Goal: Task Accomplishment & Management: Complete application form

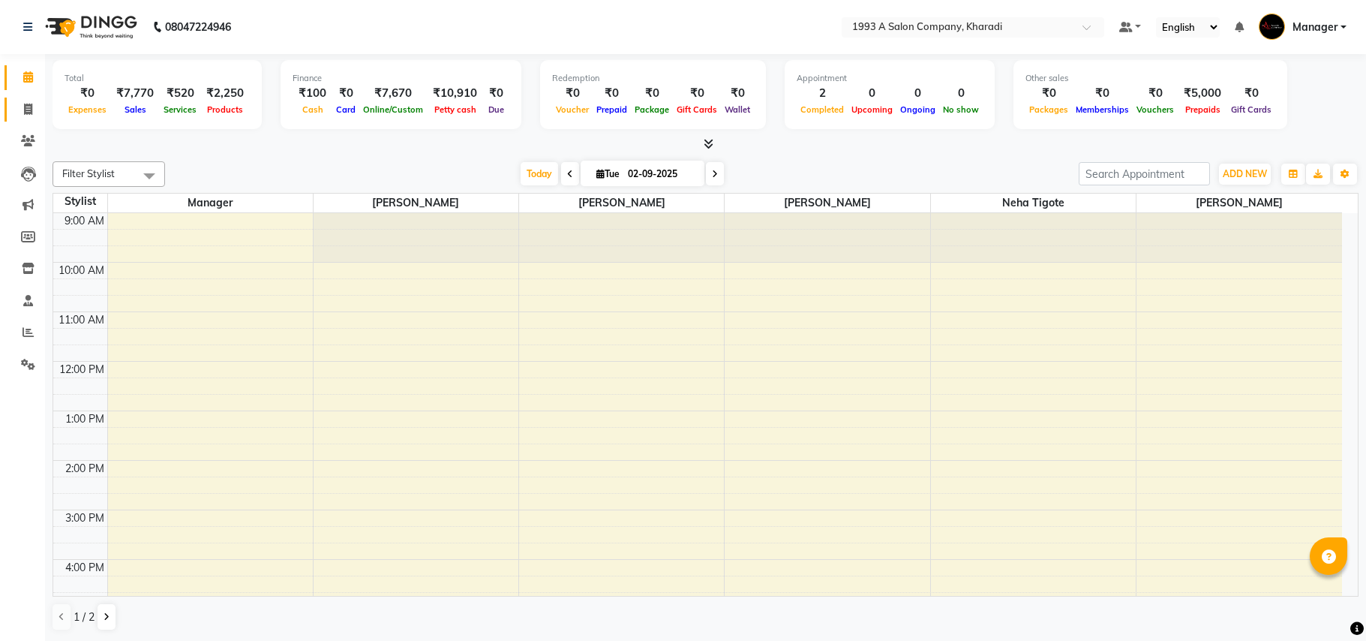
click at [28, 107] on icon at bounding box center [28, 109] width 8 height 11
select select "service"
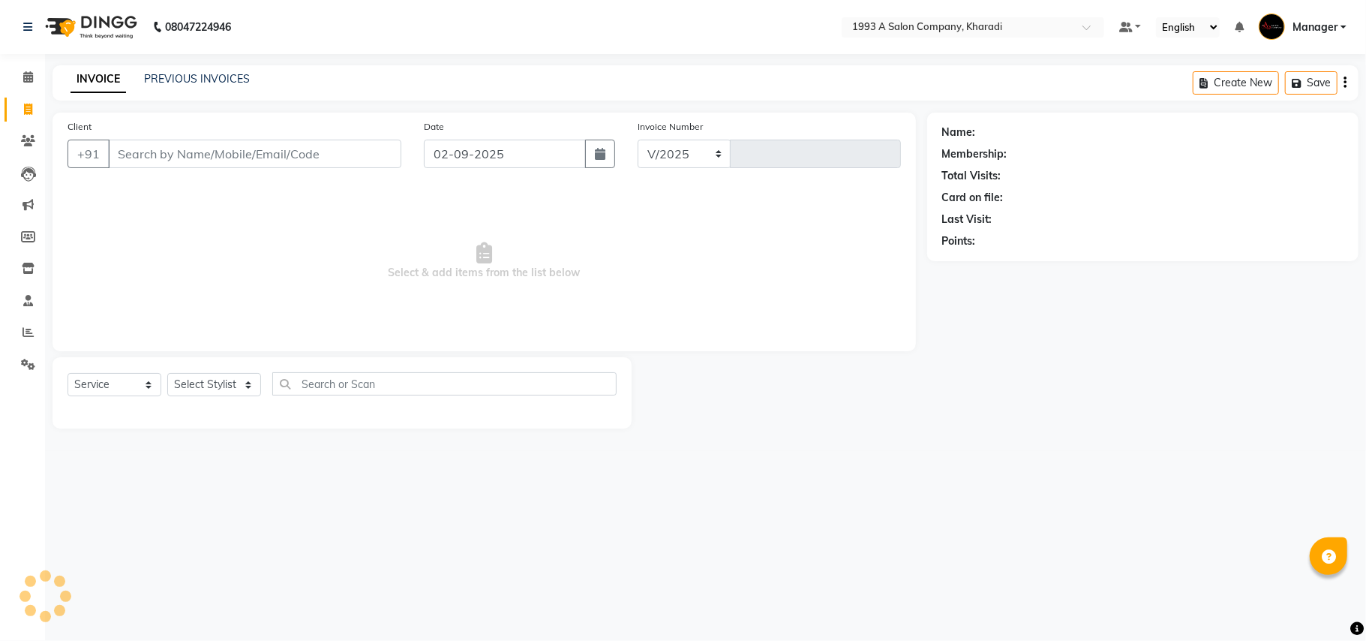
select select "651"
type input "1757"
click at [248, 381] on select "Select Stylist" at bounding box center [214, 384] width 94 height 23
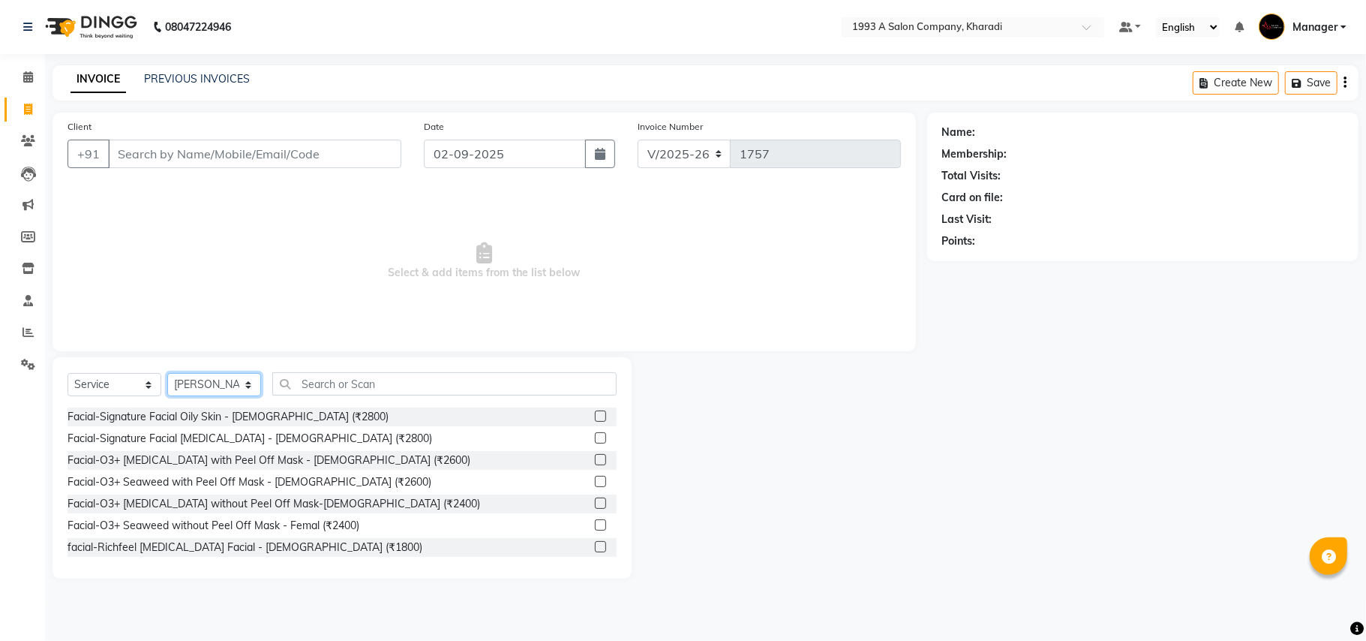
click at [246, 378] on select "Select Stylist [PERSON_NAME] [PERSON_NAME] Manager [PERSON_NAME] Neha Tigote [P…" at bounding box center [214, 384] width 94 height 23
click at [239, 377] on select "Select Stylist [PERSON_NAME] [PERSON_NAME] Manager [PERSON_NAME] Neha Tigote [P…" at bounding box center [214, 384] width 94 height 23
select select "66038"
click at [167, 373] on select "Select Stylist [PERSON_NAME] [PERSON_NAME] Manager [PERSON_NAME] Neha Tigote [P…" at bounding box center [214, 384] width 94 height 23
click at [138, 148] on input "Client" at bounding box center [254, 154] width 293 height 29
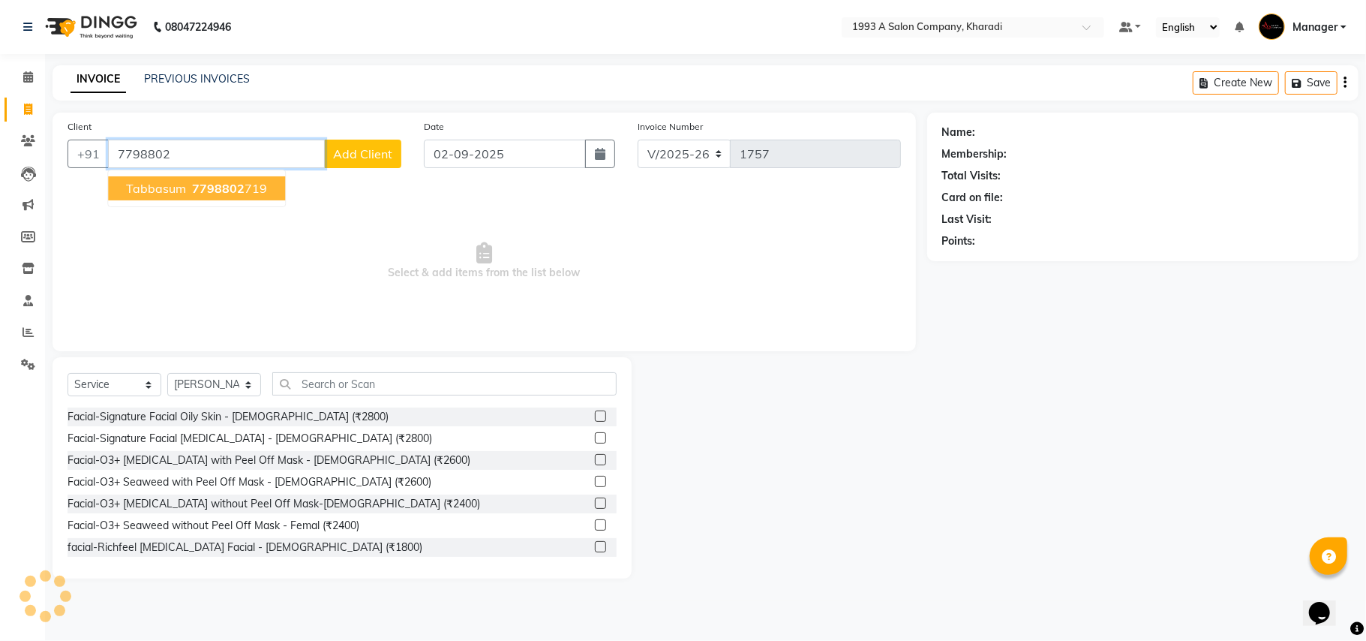
click at [160, 187] on span "Tabbasum" at bounding box center [156, 188] width 60 height 15
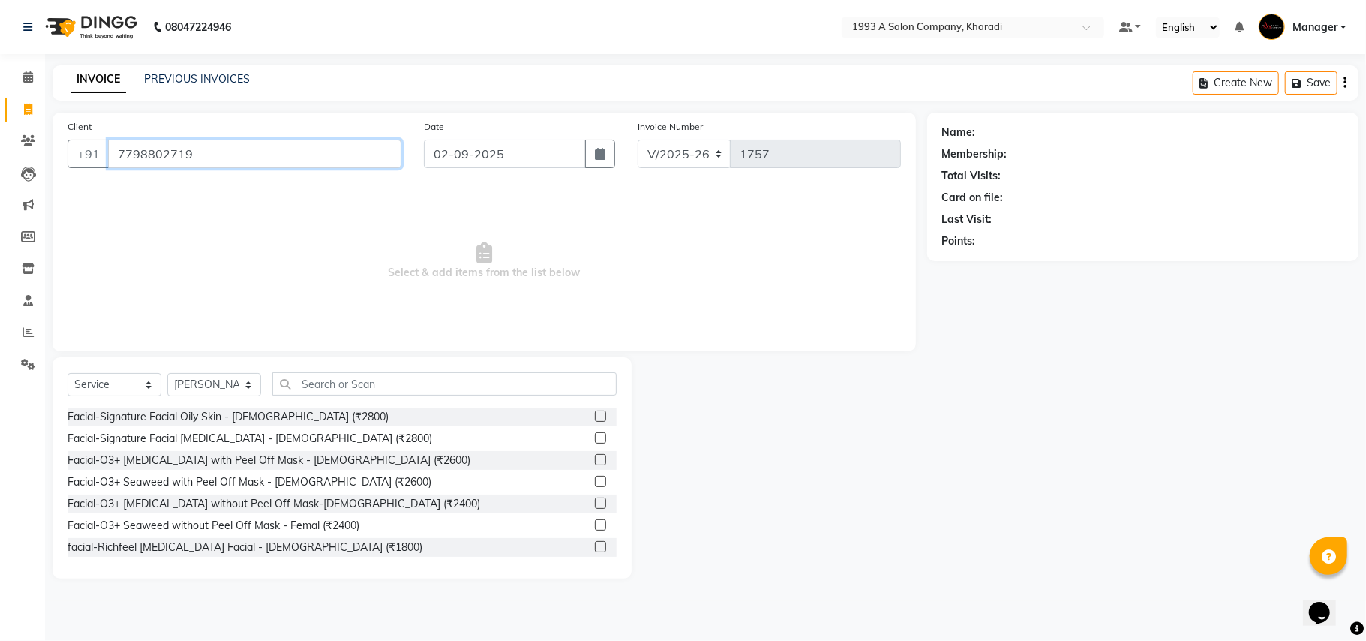
type input "7798802719"
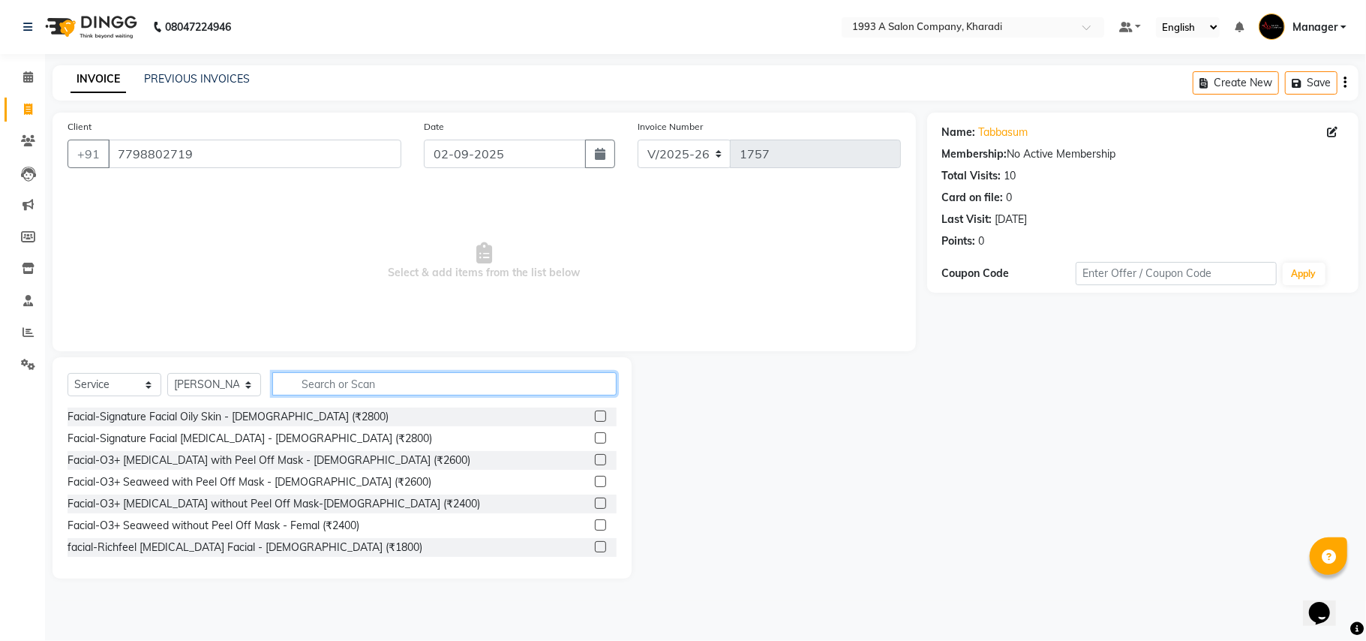
click at [331, 379] on input "text" at bounding box center [444, 383] width 344 height 23
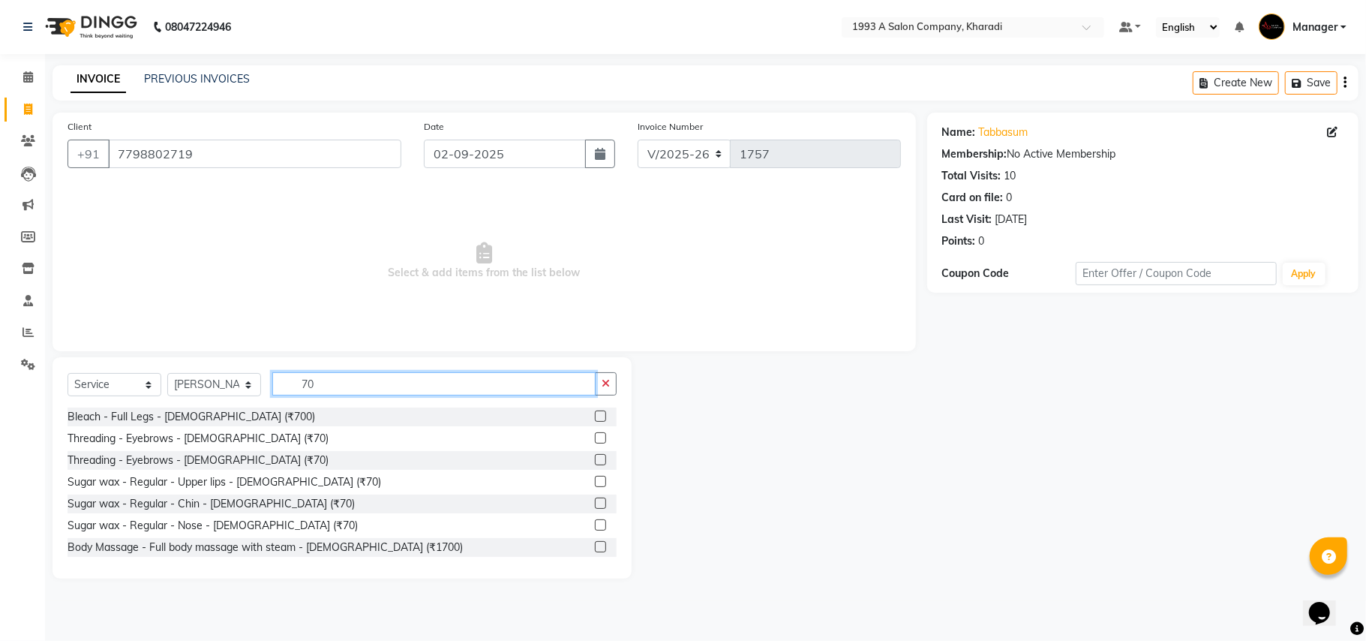
type input "70"
click at [595, 437] on label at bounding box center [600, 437] width 11 height 11
click at [595, 437] on input "checkbox" at bounding box center [600, 439] width 10 height 10
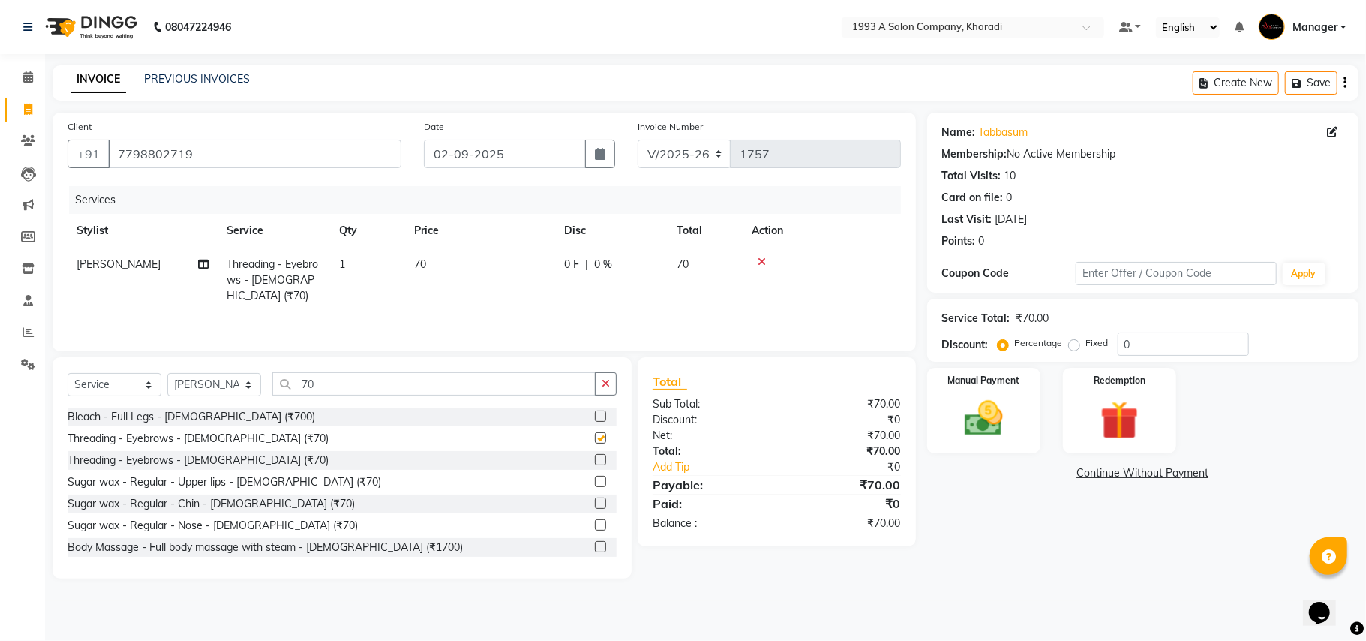
checkbox input "false"
click at [965, 436] on img at bounding box center [983, 418] width 65 height 47
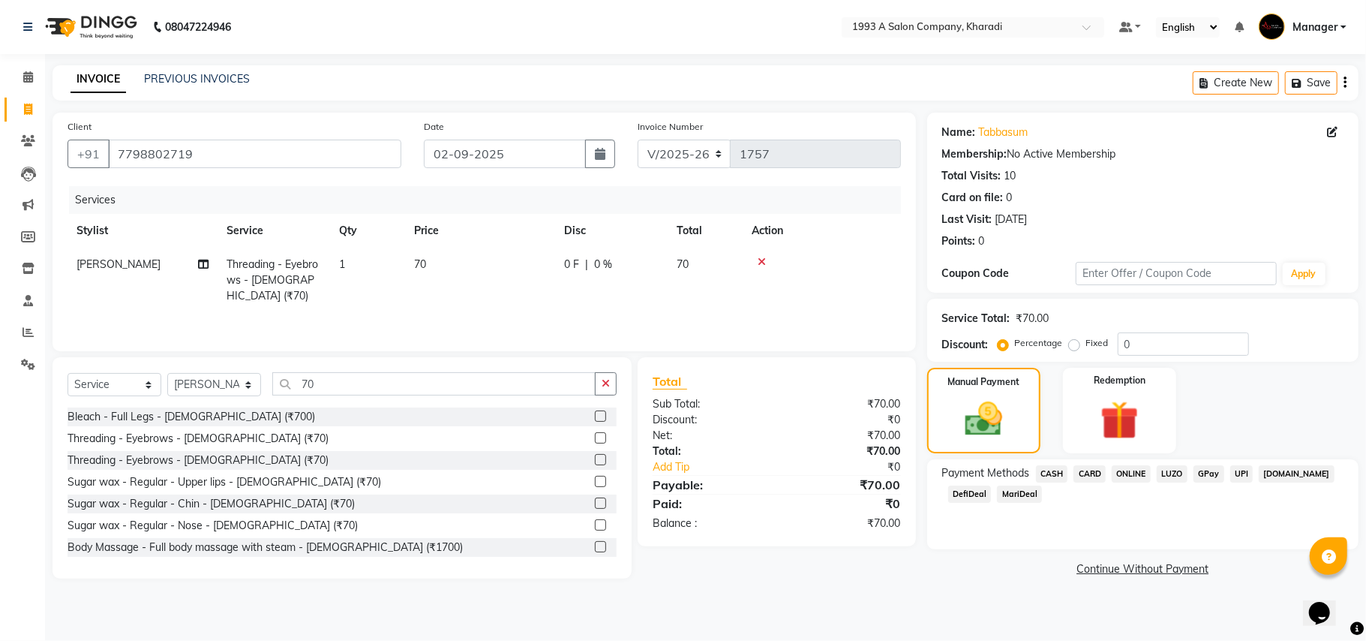
click at [1014, 494] on span "MariDeal" at bounding box center [1019, 493] width 45 height 17
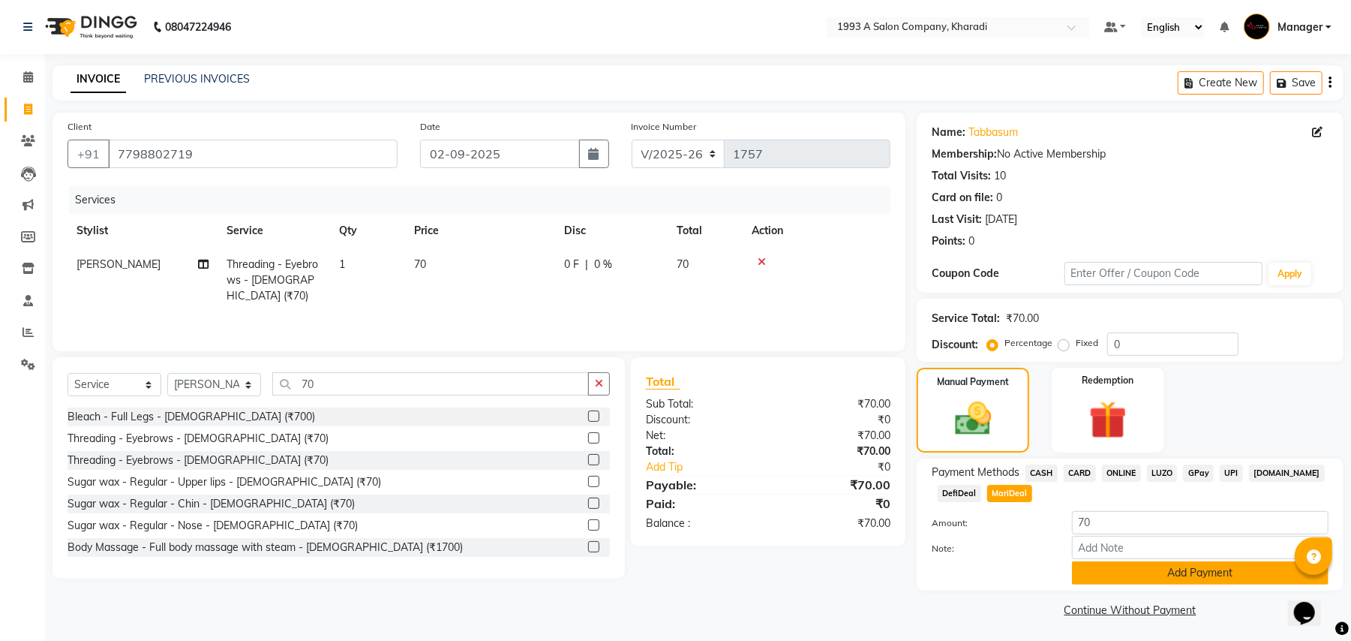
click at [1107, 578] on button "Add Payment" at bounding box center [1200, 572] width 257 height 23
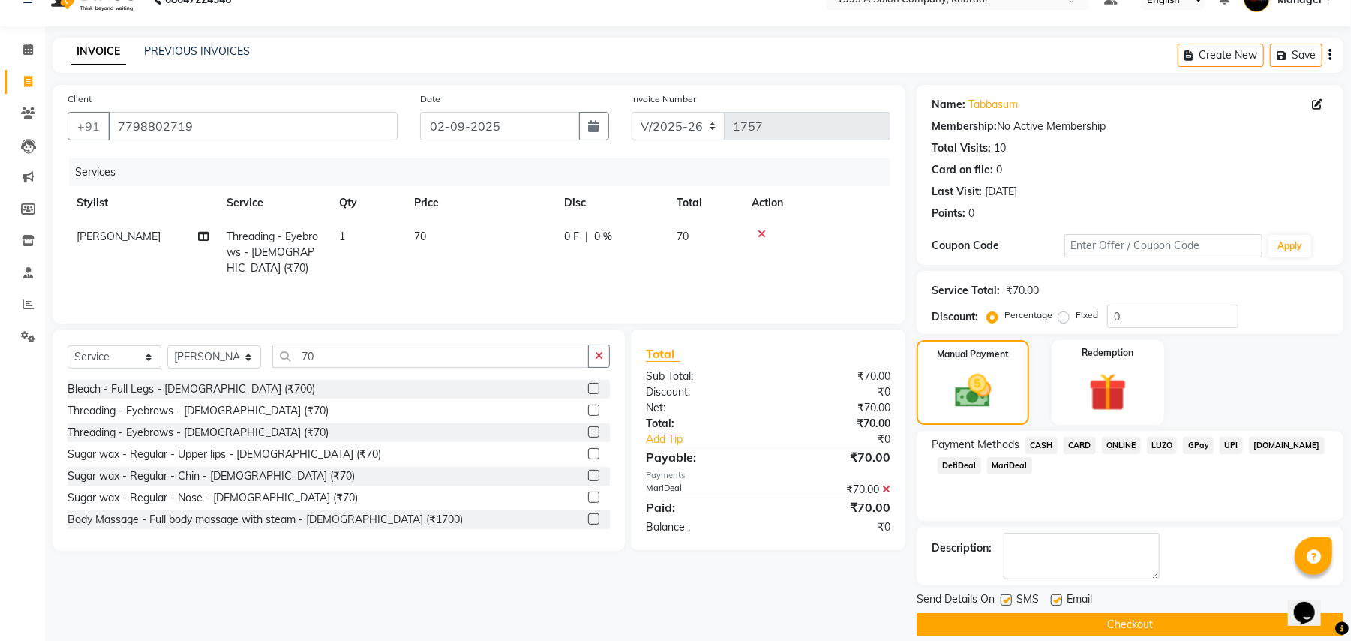
scroll to position [47, 0]
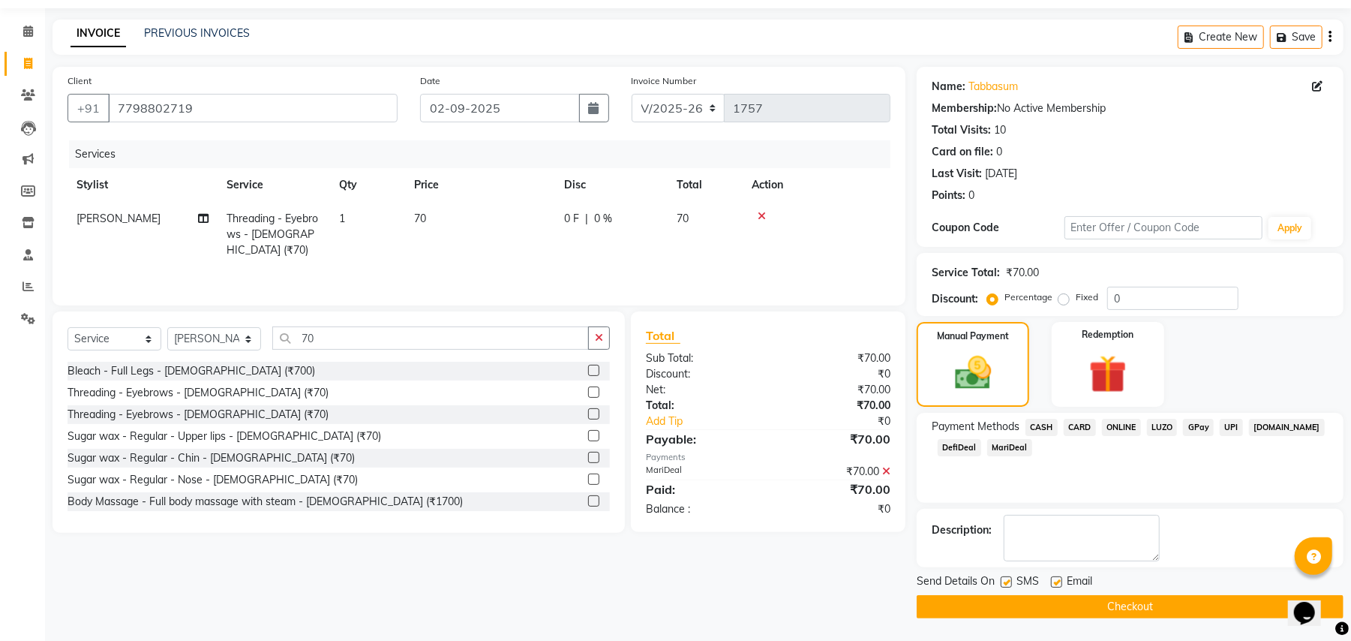
click at [1107, 599] on button "Checkout" at bounding box center [1130, 606] width 427 height 23
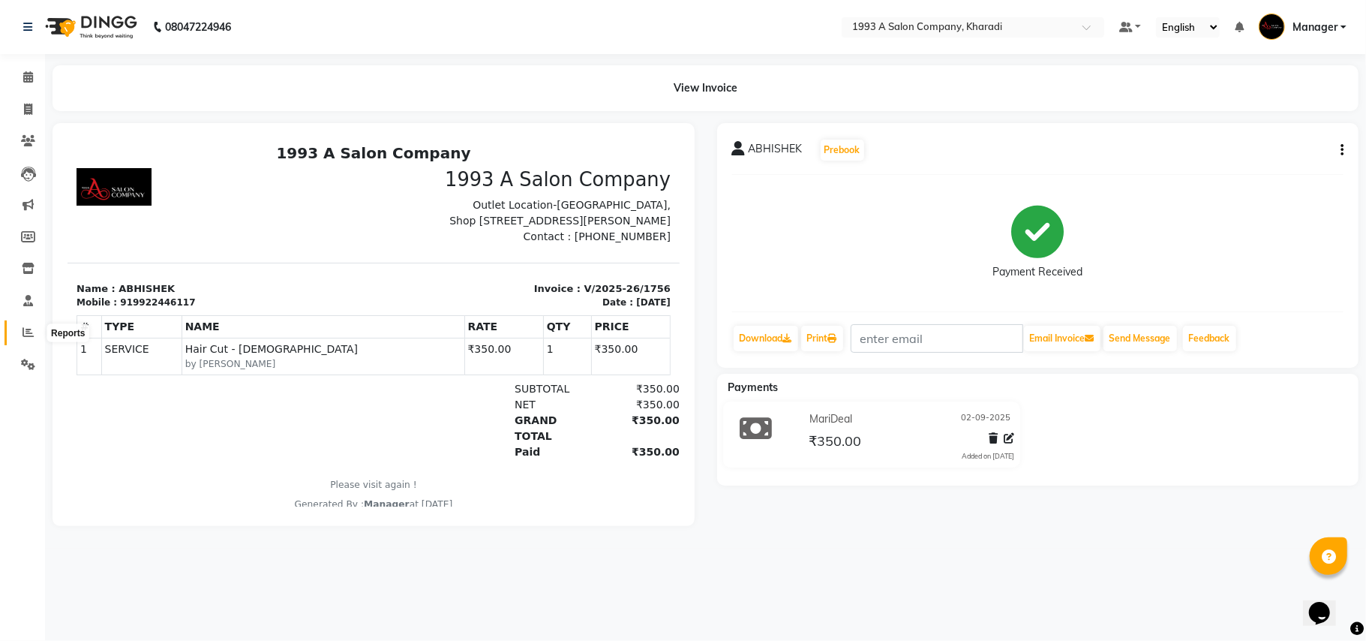
click at [23, 330] on icon at bounding box center [28, 331] width 11 height 11
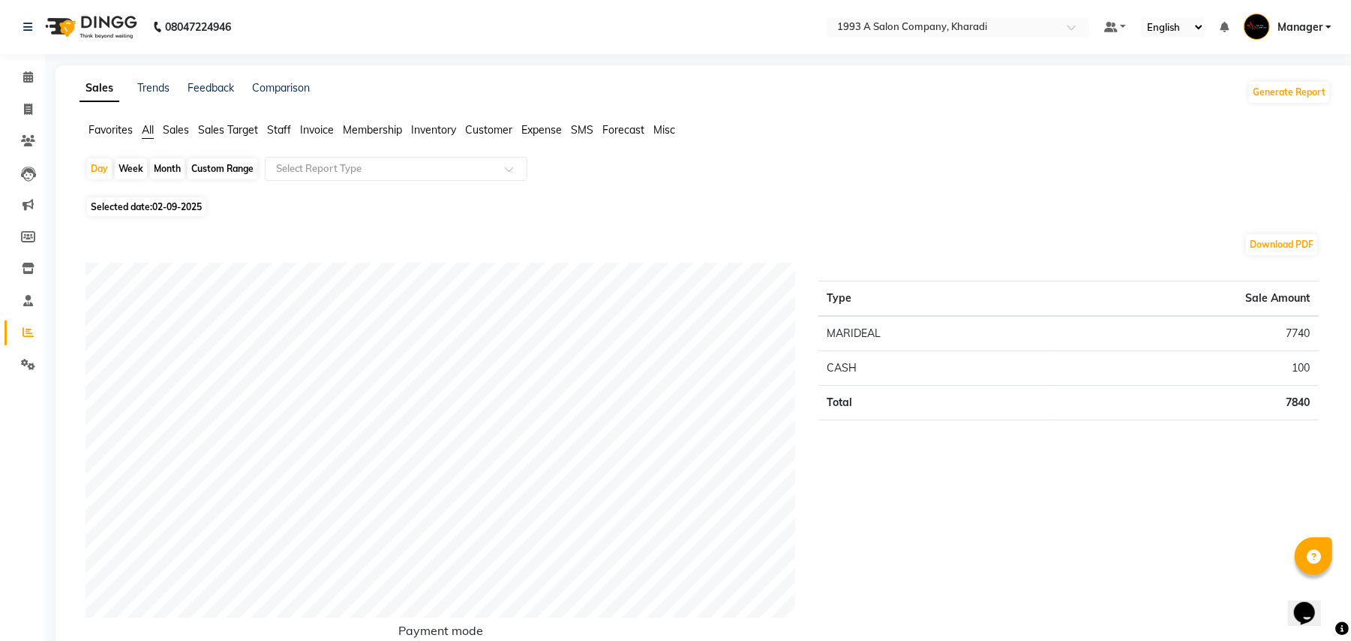
click at [207, 173] on div "Custom Range" at bounding box center [223, 168] width 70 height 21
select select "9"
select select "2025"
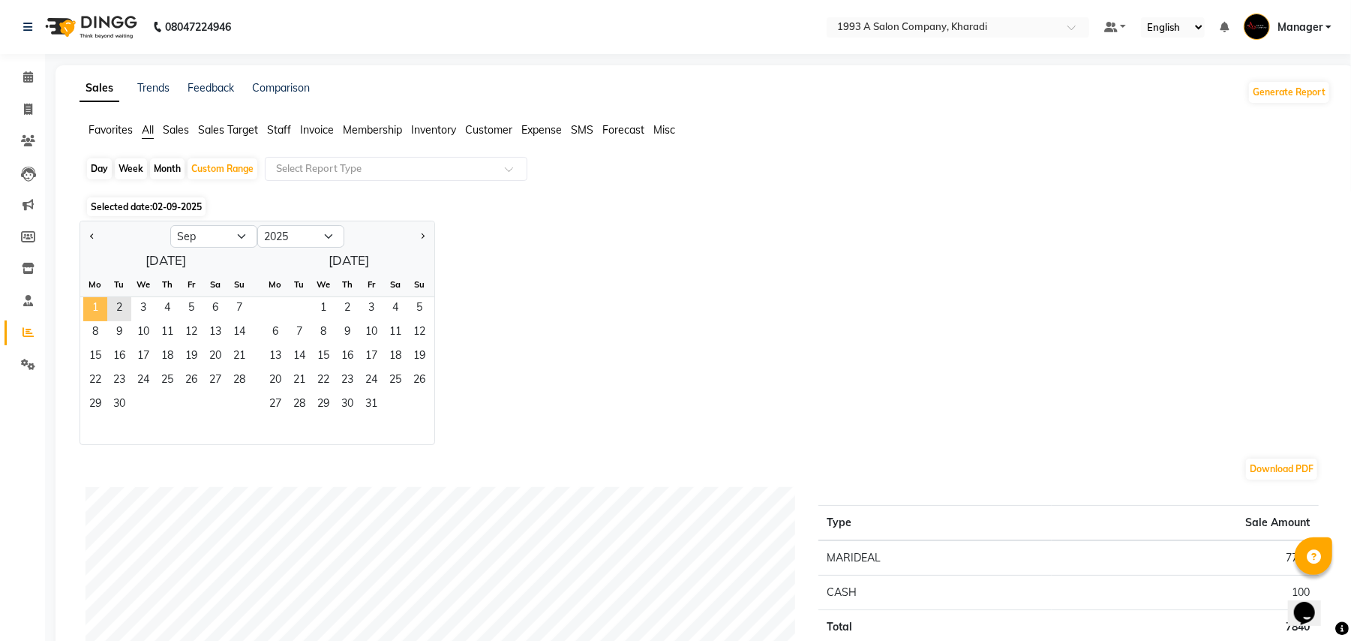
click at [102, 313] on span "1" at bounding box center [95, 309] width 24 height 24
click at [115, 312] on span "2" at bounding box center [119, 309] width 24 height 24
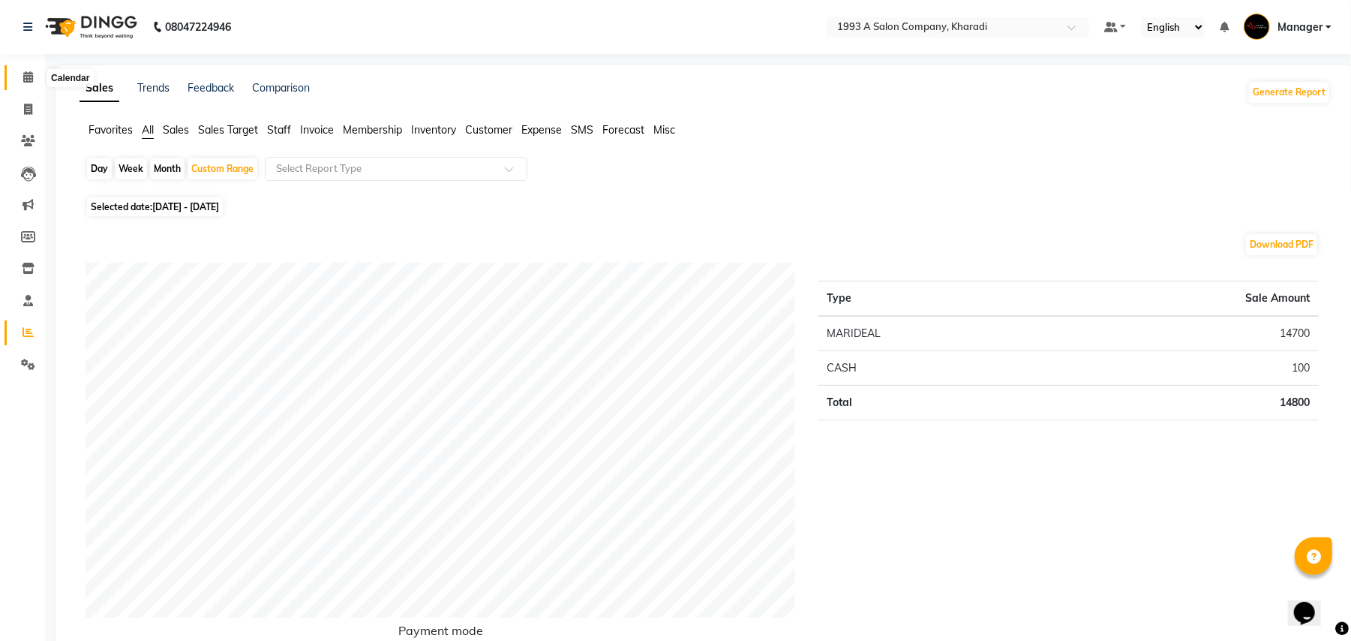
click at [28, 75] on icon at bounding box center [28, 76] width 10 height 11
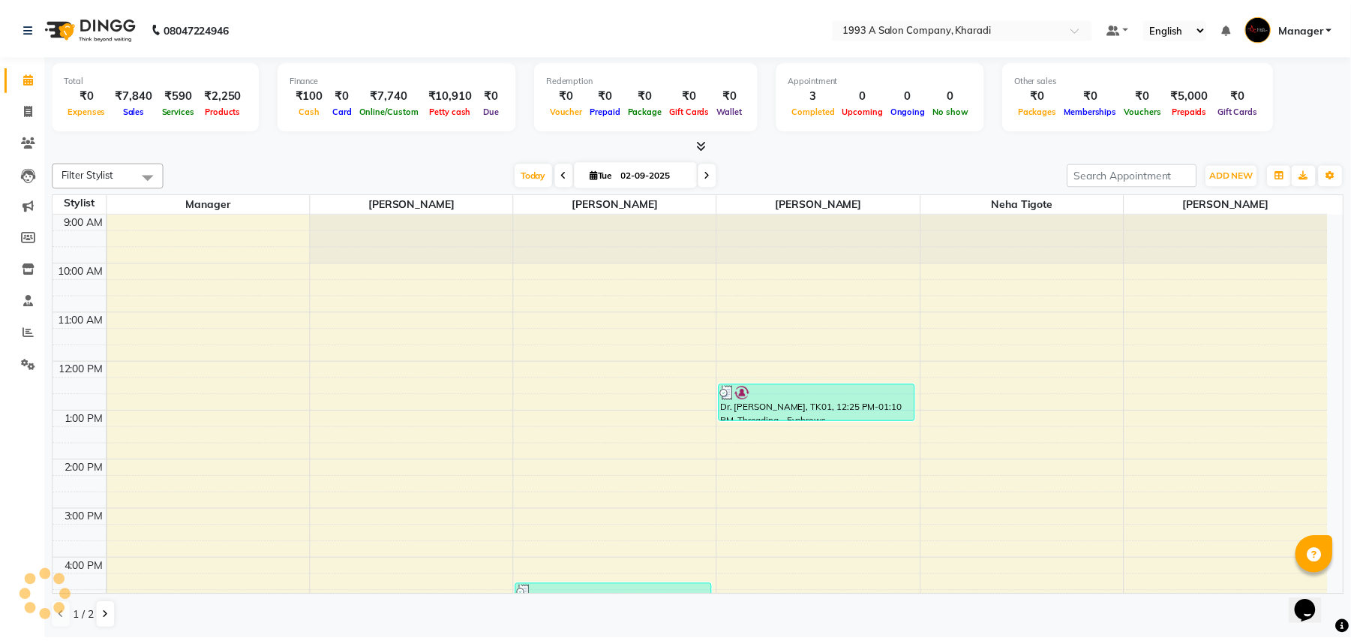
scroll to position [271, 0]
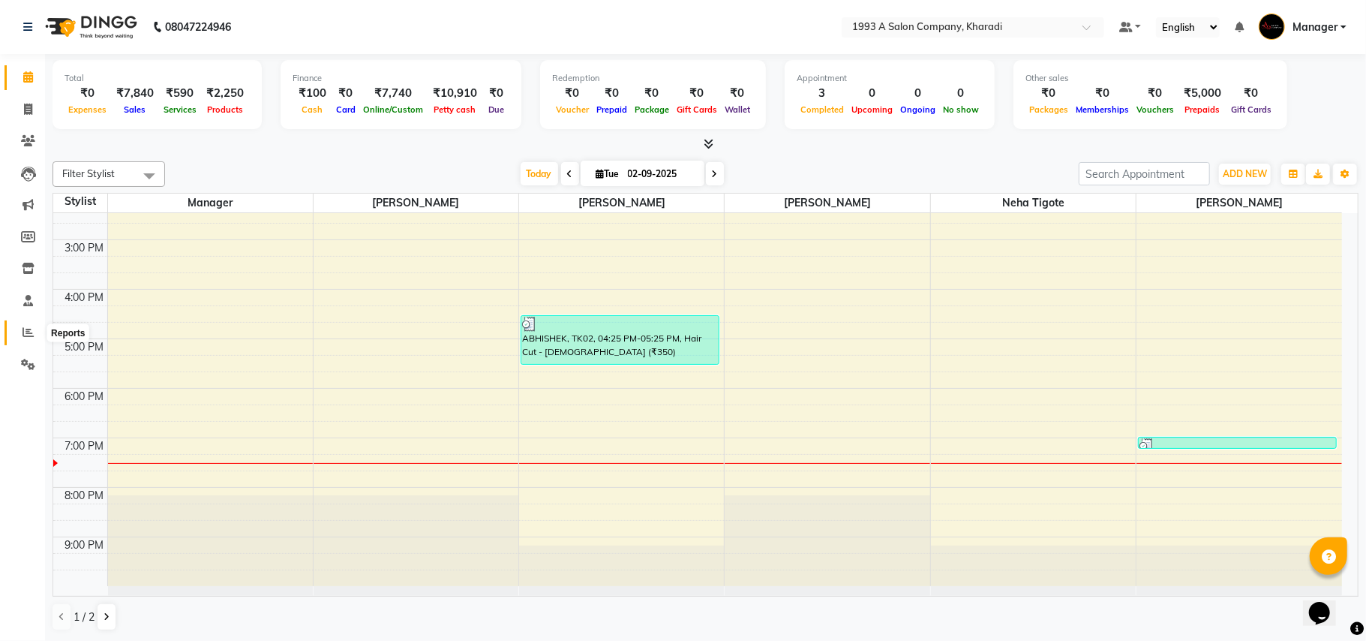
click at [26, 328] on icon at bounding box center [28, 331] width 11 height 11
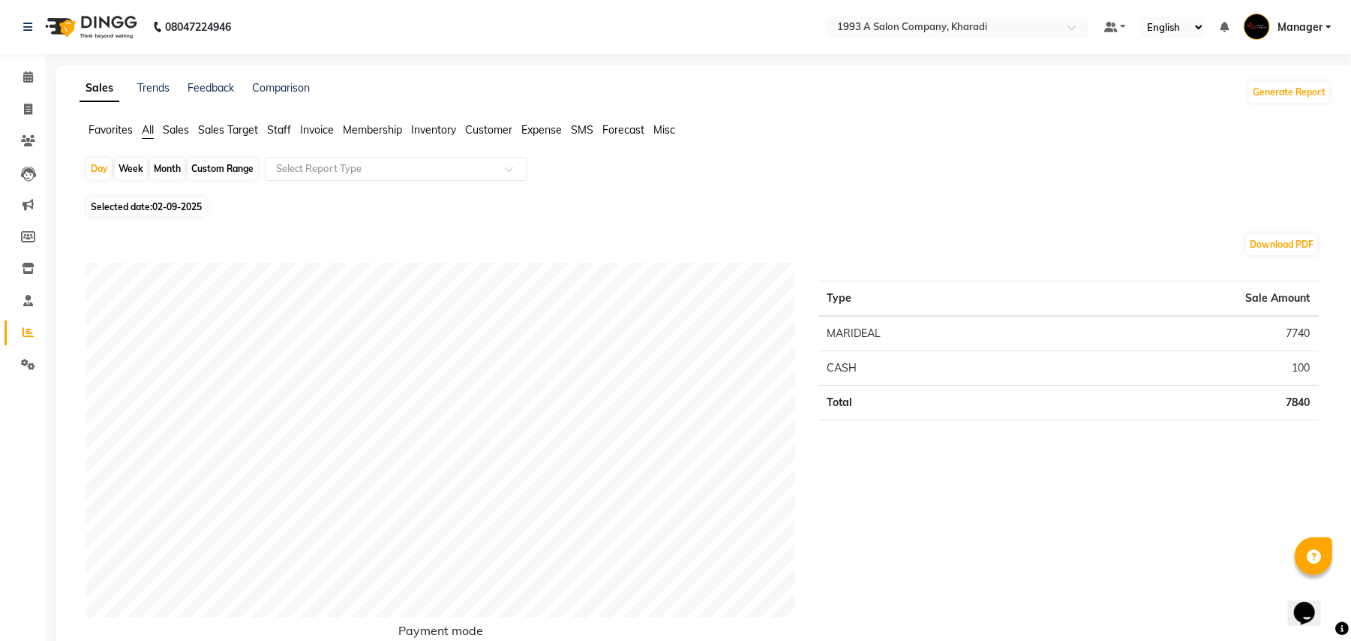
click at [280, 129] on span "Staff" at bounding box center [279, 130] width 24 height 14
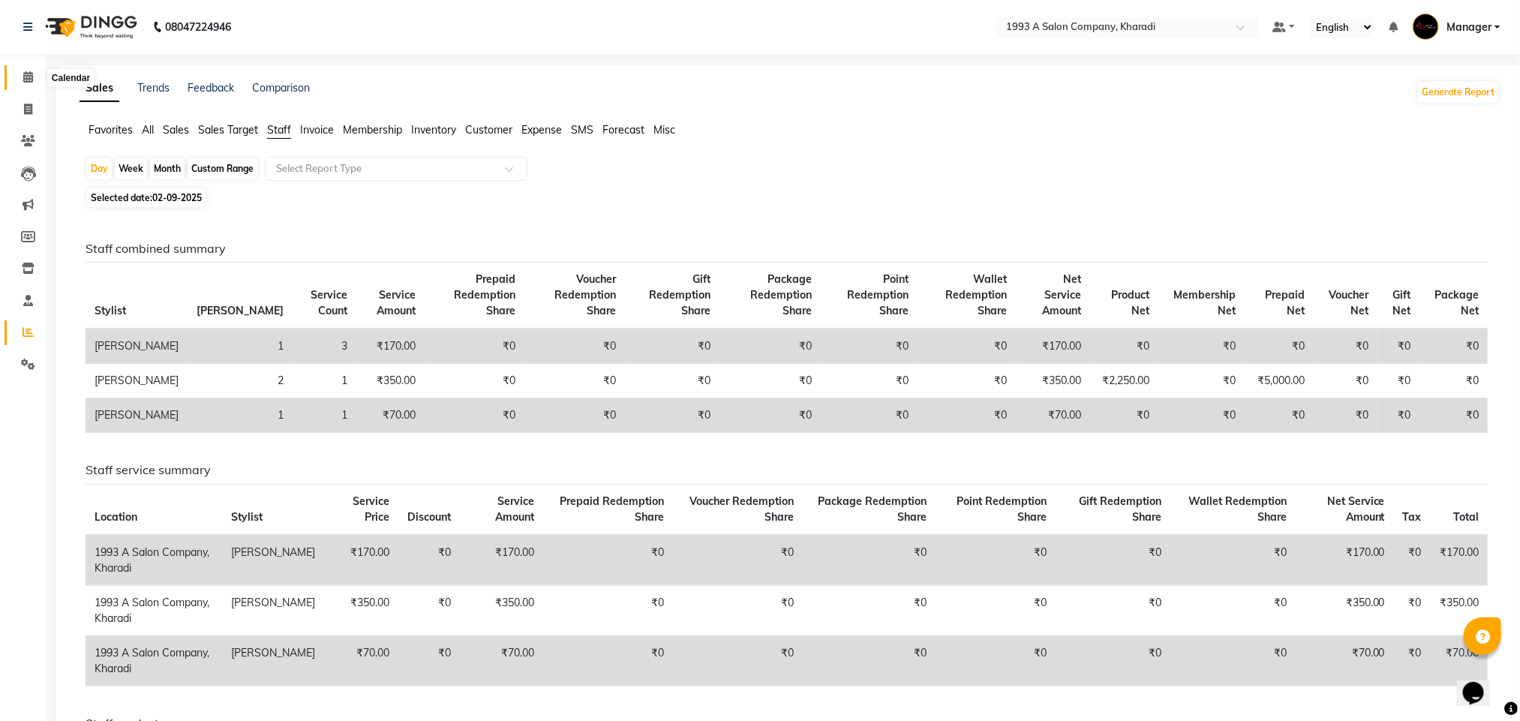
click at [26, 83] on span at bounding box center [28, 77] width 26 height 17
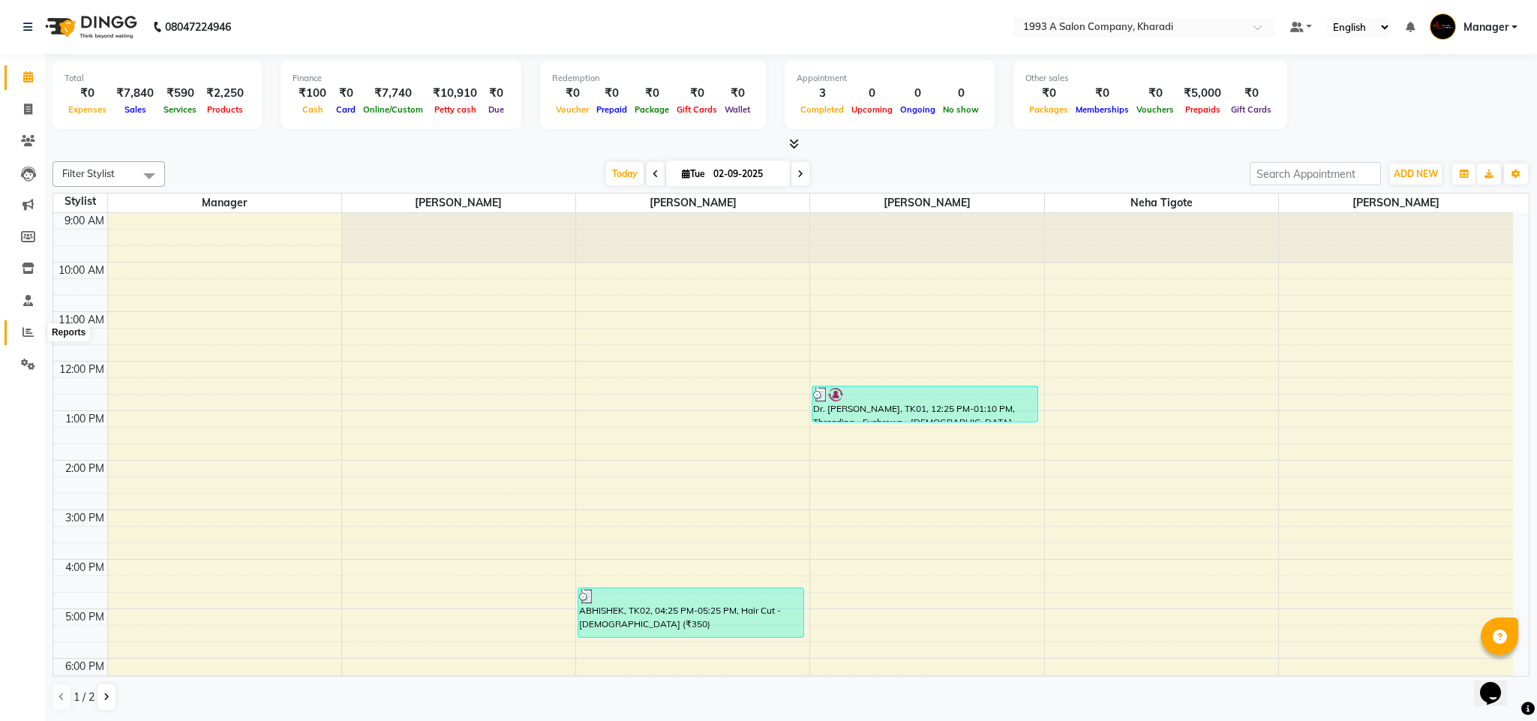
click at [27, 329] on icon at bounding box center [28, 331] width 11 height 11
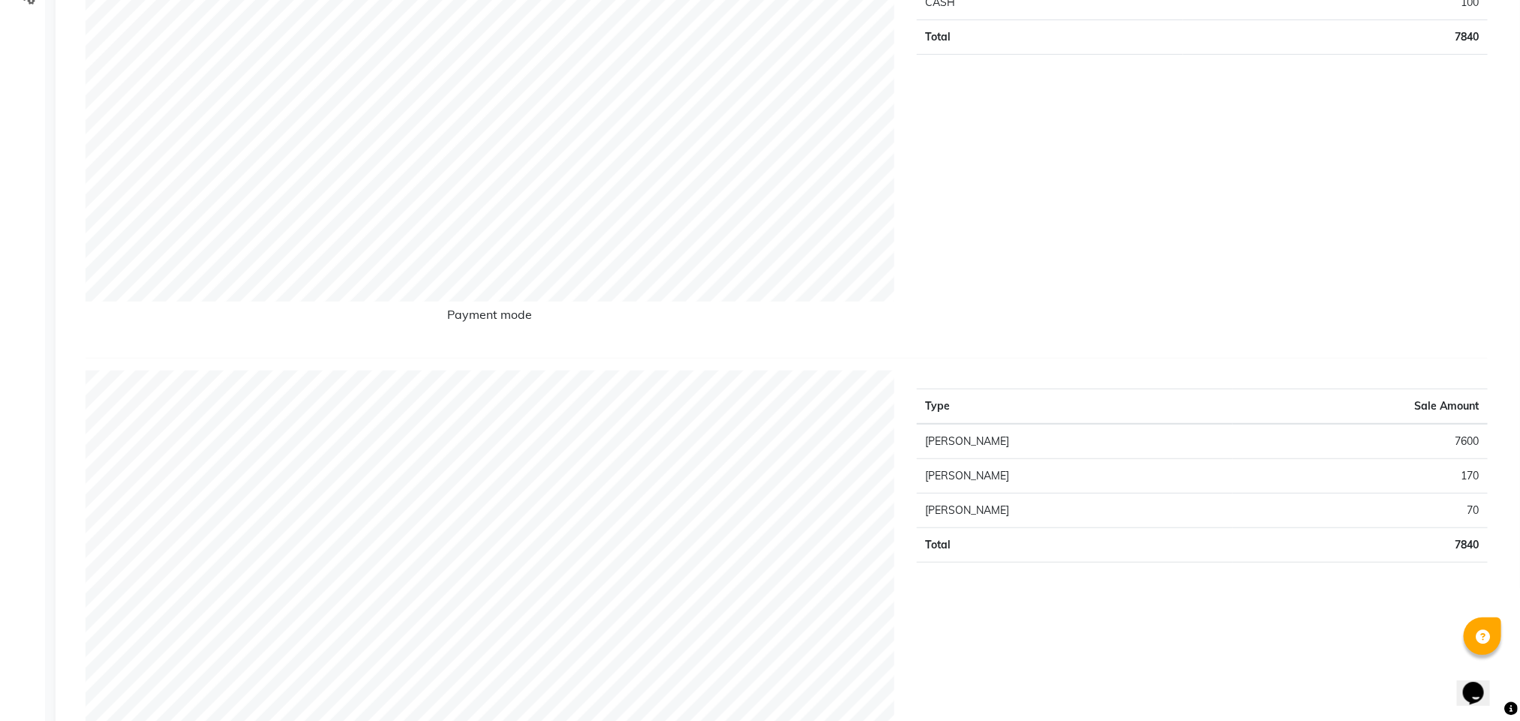
scroll to position [464, 0]
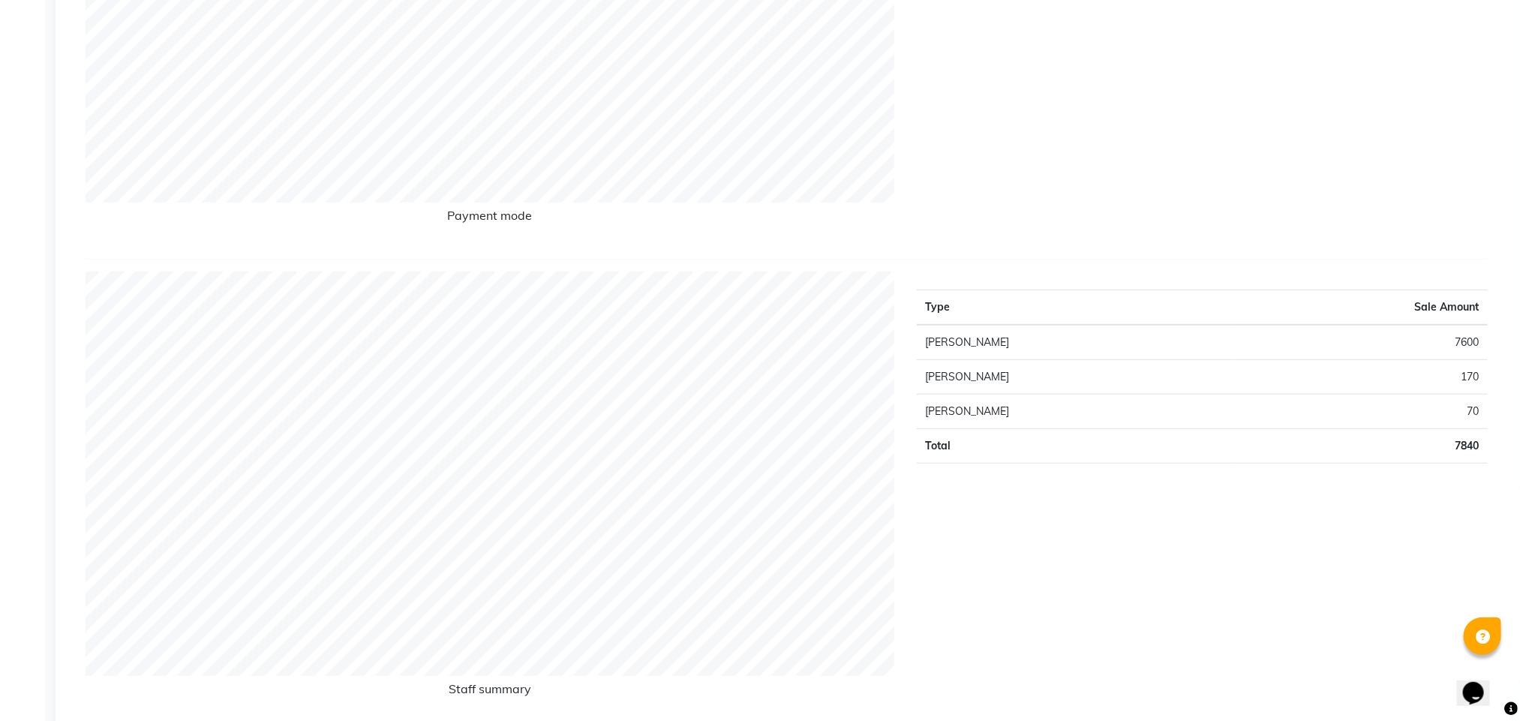
click at [1090, 556] on div "Type Sale Amount [PERSON_NAME] 7600 [PERSON_NAME] 170 [PERSON_NAME] 70 Total 78…" at bounding box center [1201, 496] width 593 height 449
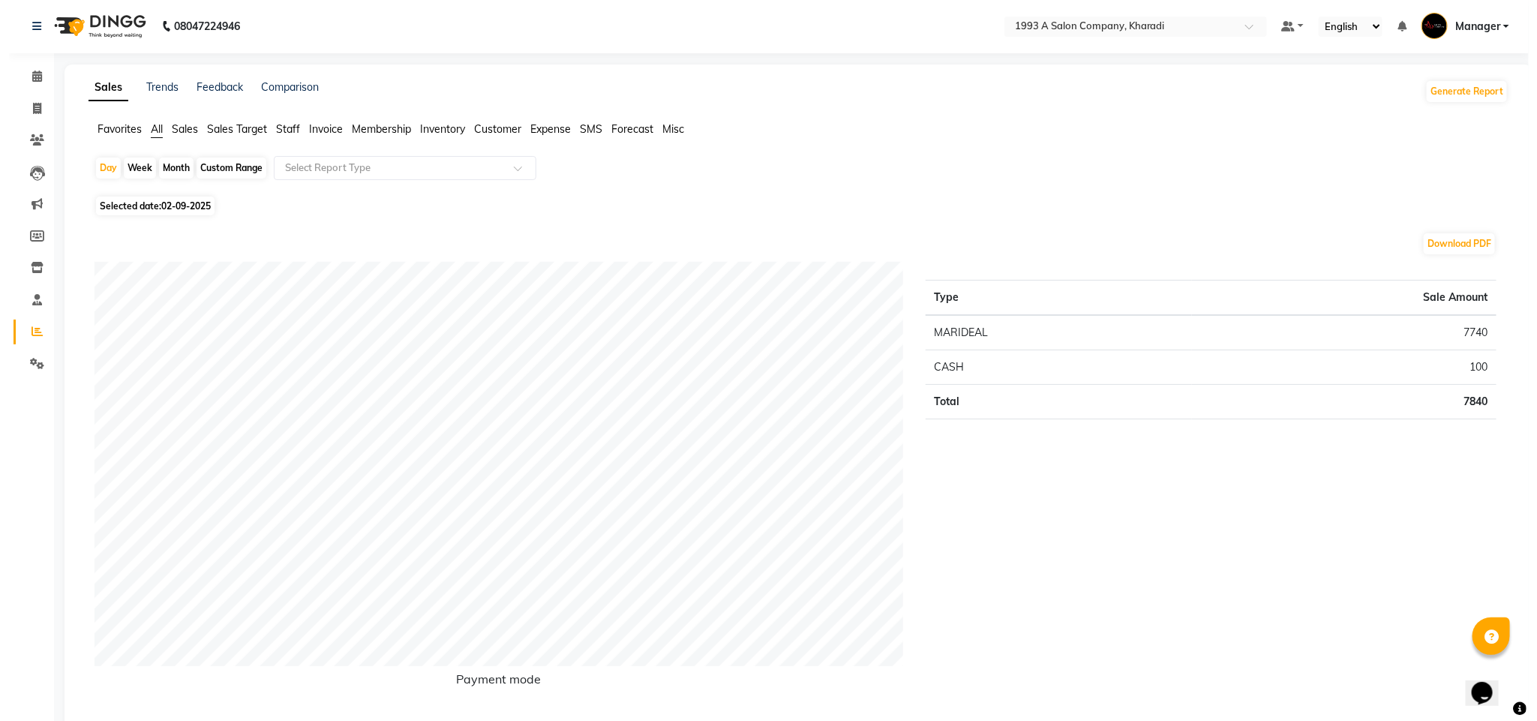
scroll to position [0, 0]
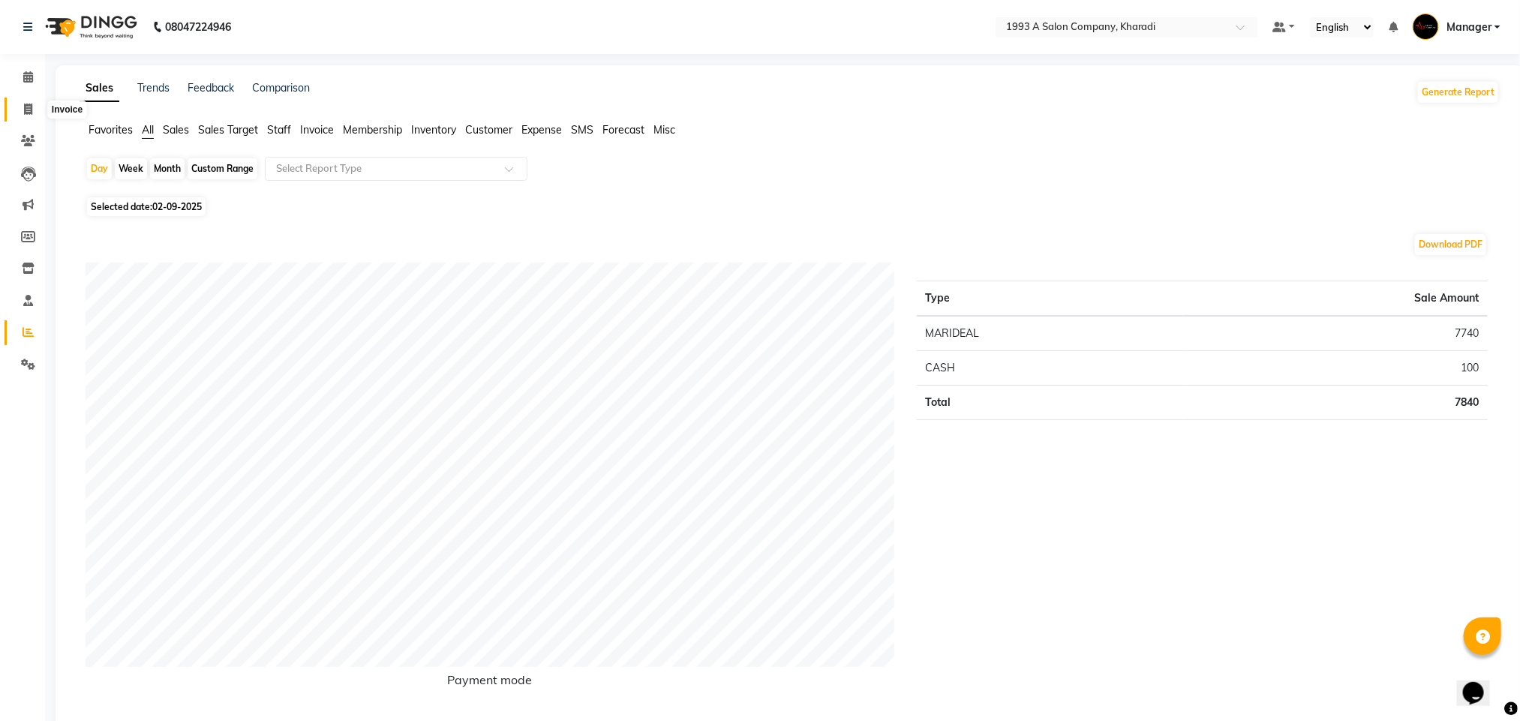
click at [28, 107] on icon at bounding box center [28, 109] width 8 height 11
select select "service"
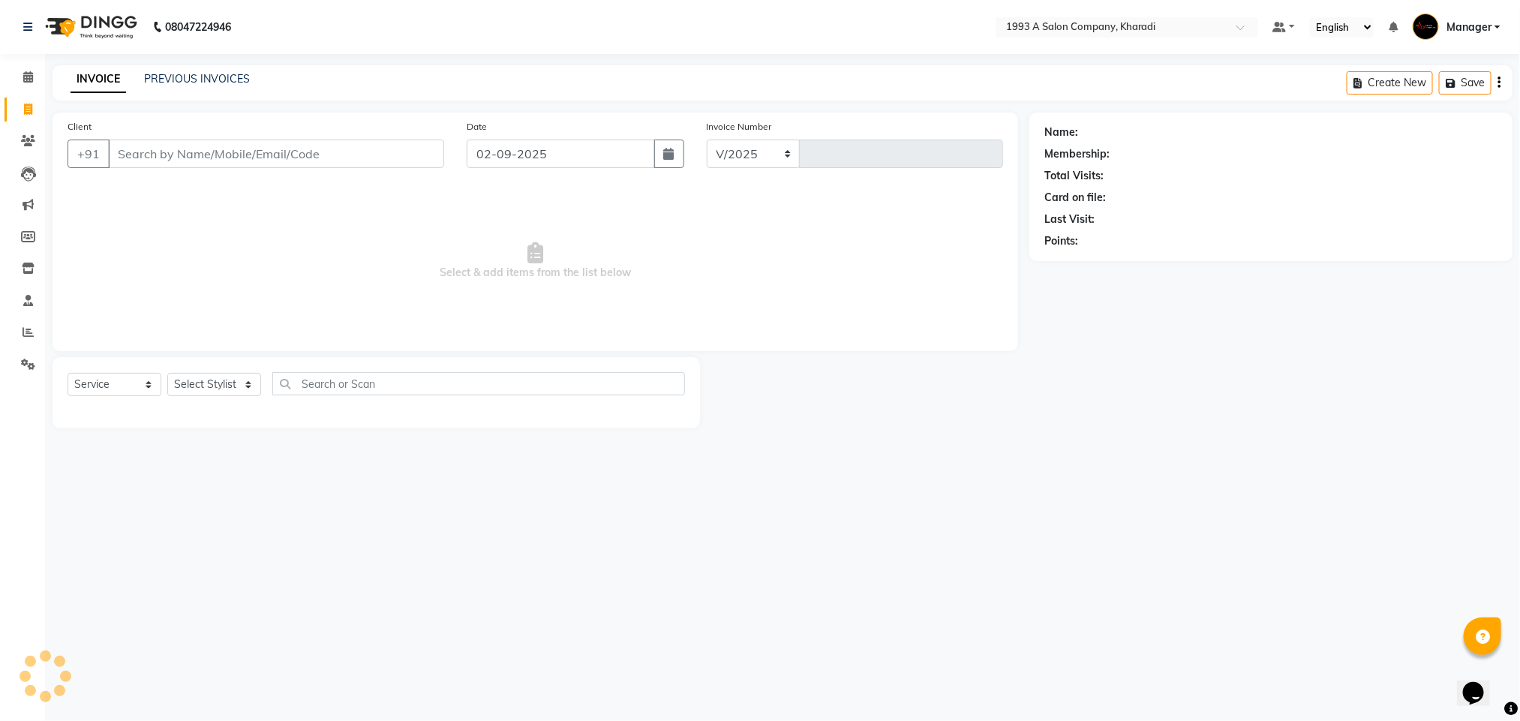
select select "651"
type input "1758"
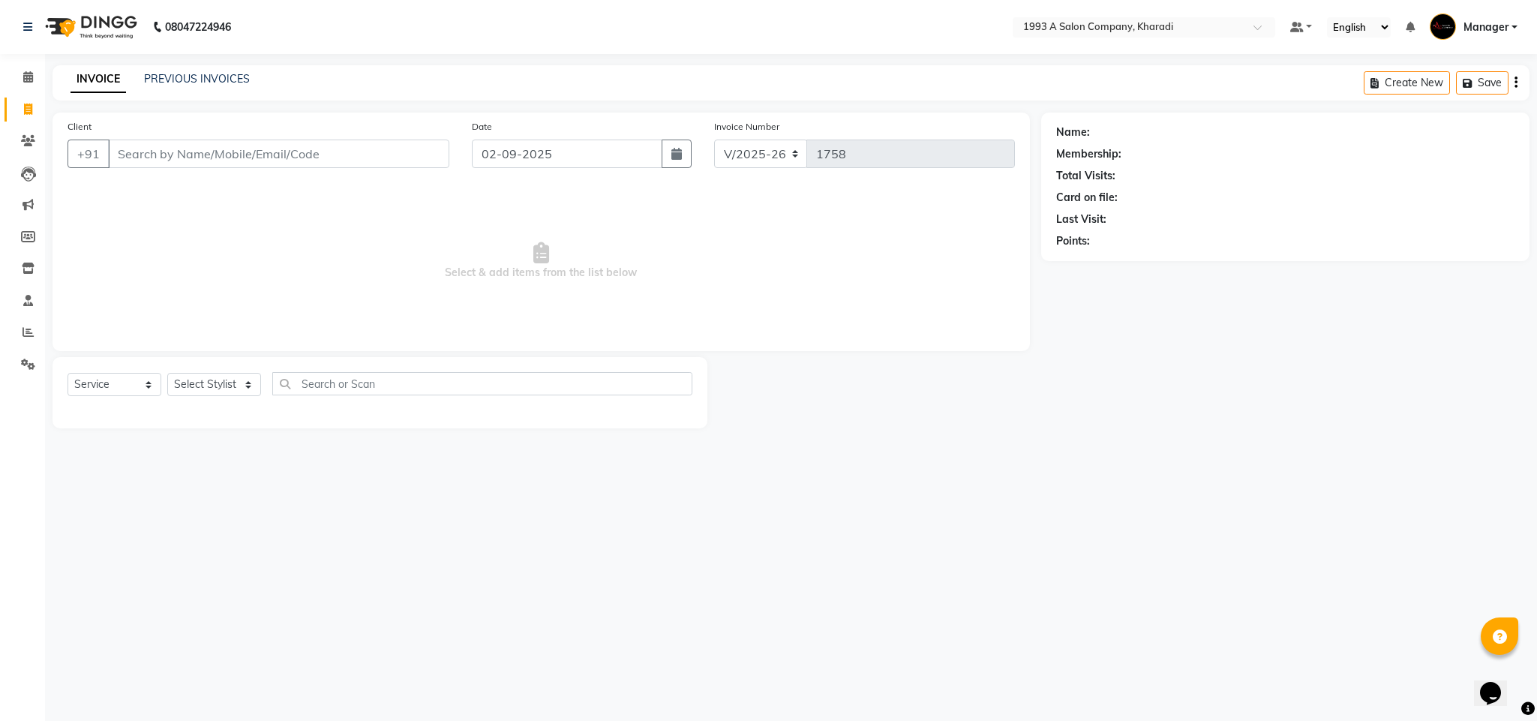
click at [221, 149] on input "Client" at bounding box center [278, 154] width 341 height 29
select select "13350"
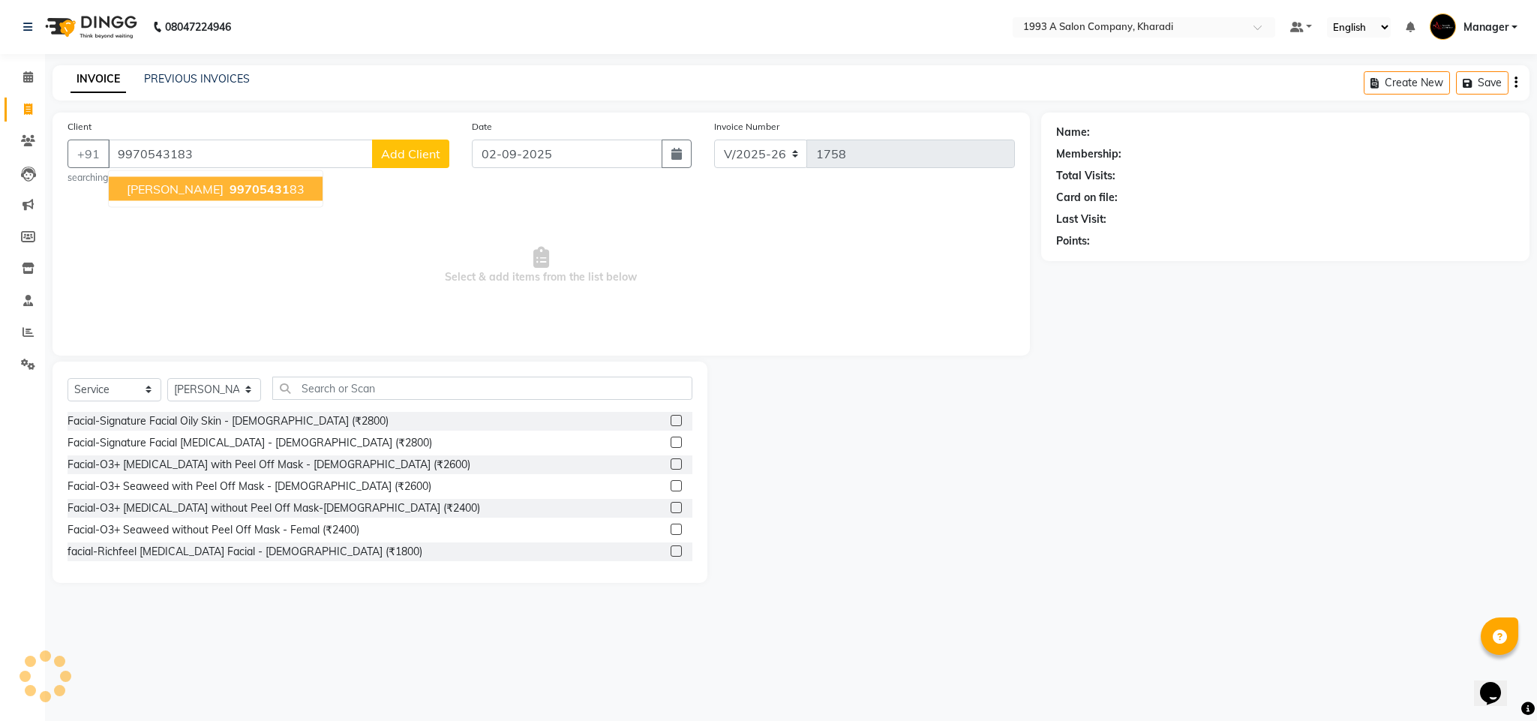
type input "9970543183"
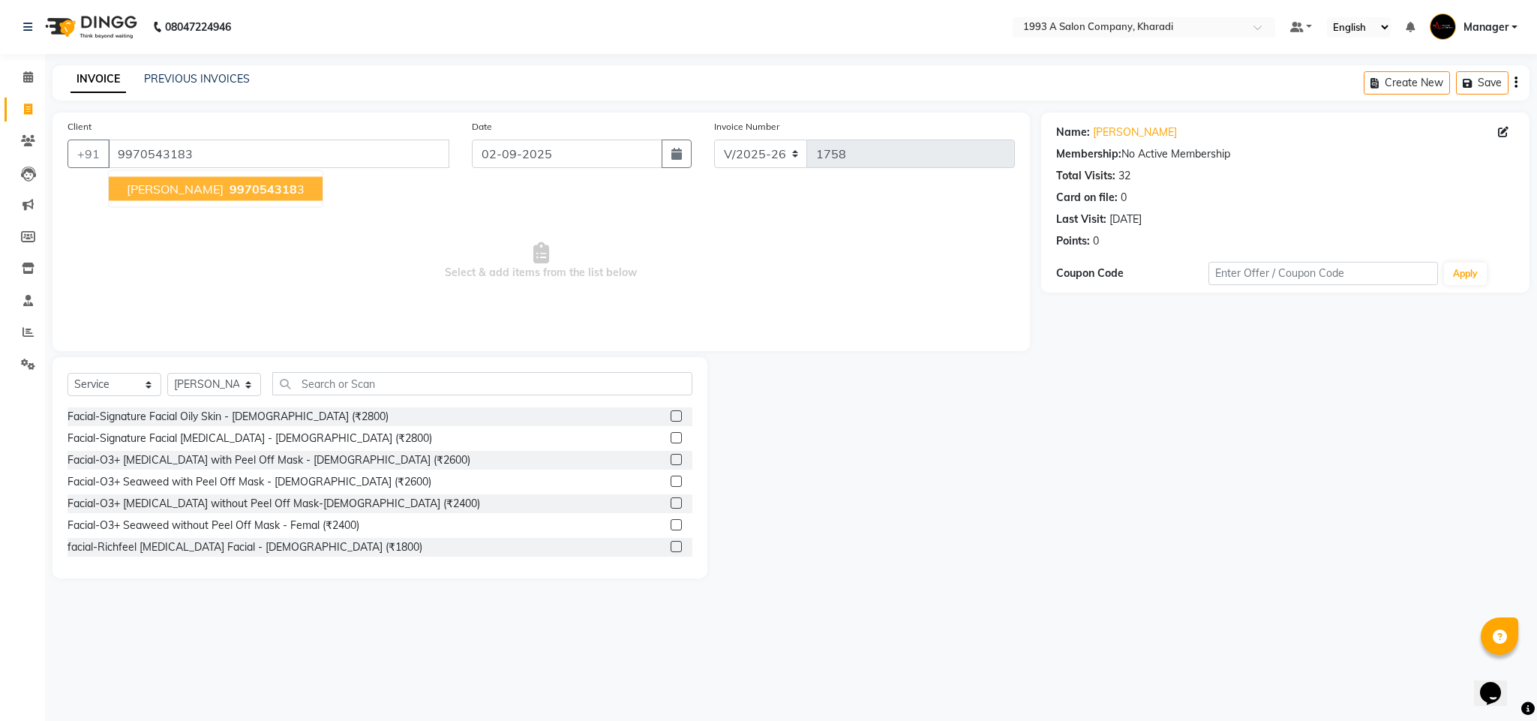
click at [209, 192] on span "[PERSON_NAME]" at bounding box center [175, 189] width 97 height 15
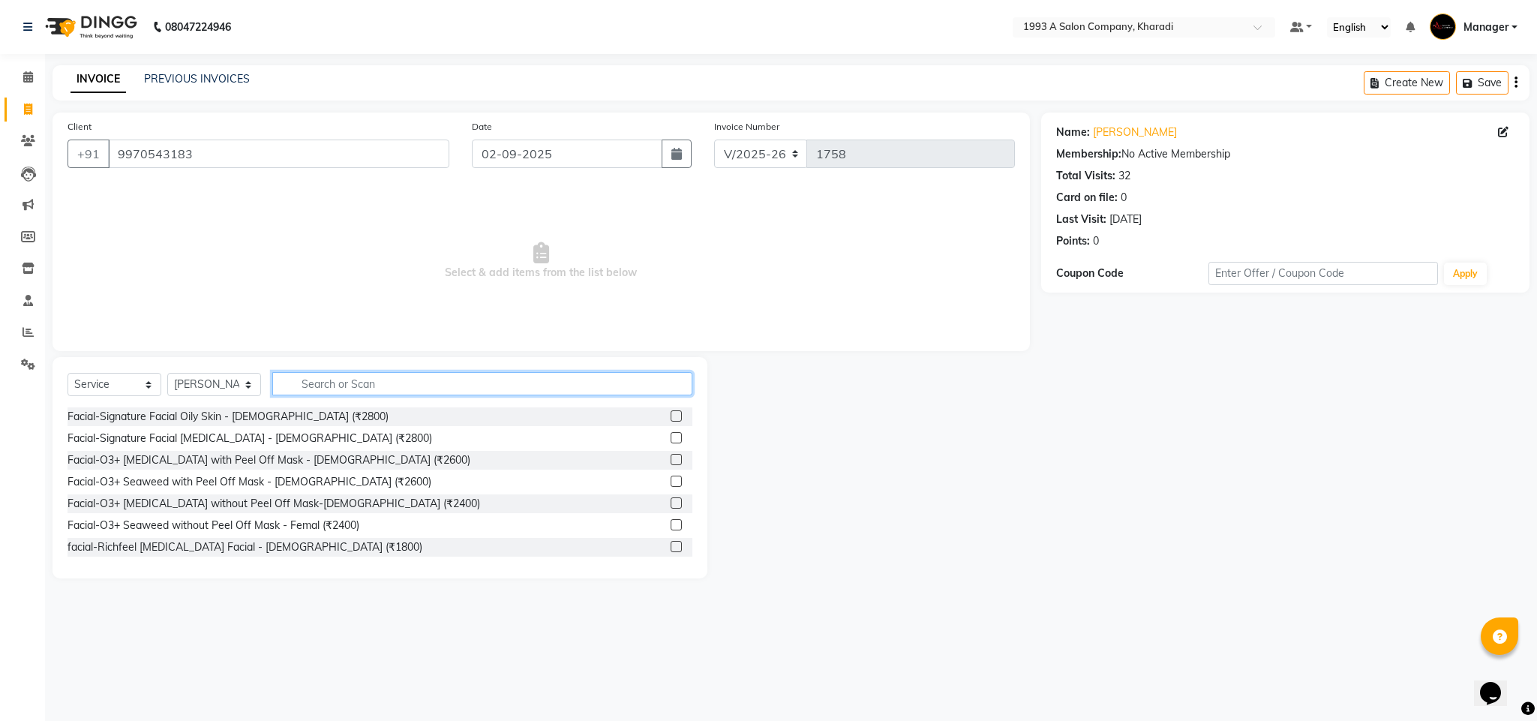
click at [354, 392] on input "text" at bounding box center [482, 383] width 420 height 23
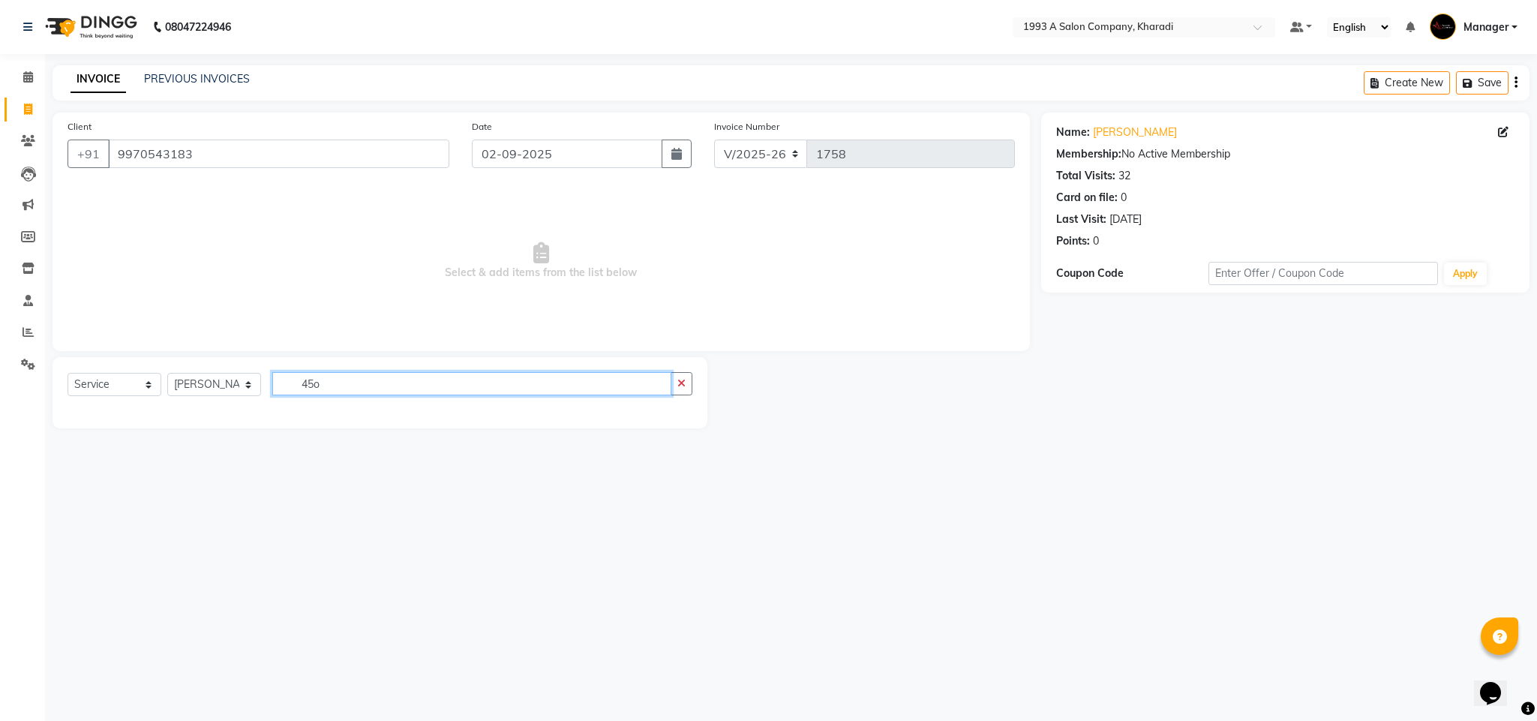
click at [361, 383] on input "45o" at bounding box center [471, 383] width 399 height 23
click at [354, 392] on input "45o" at bounding box center [471, 383] width 399 height 23
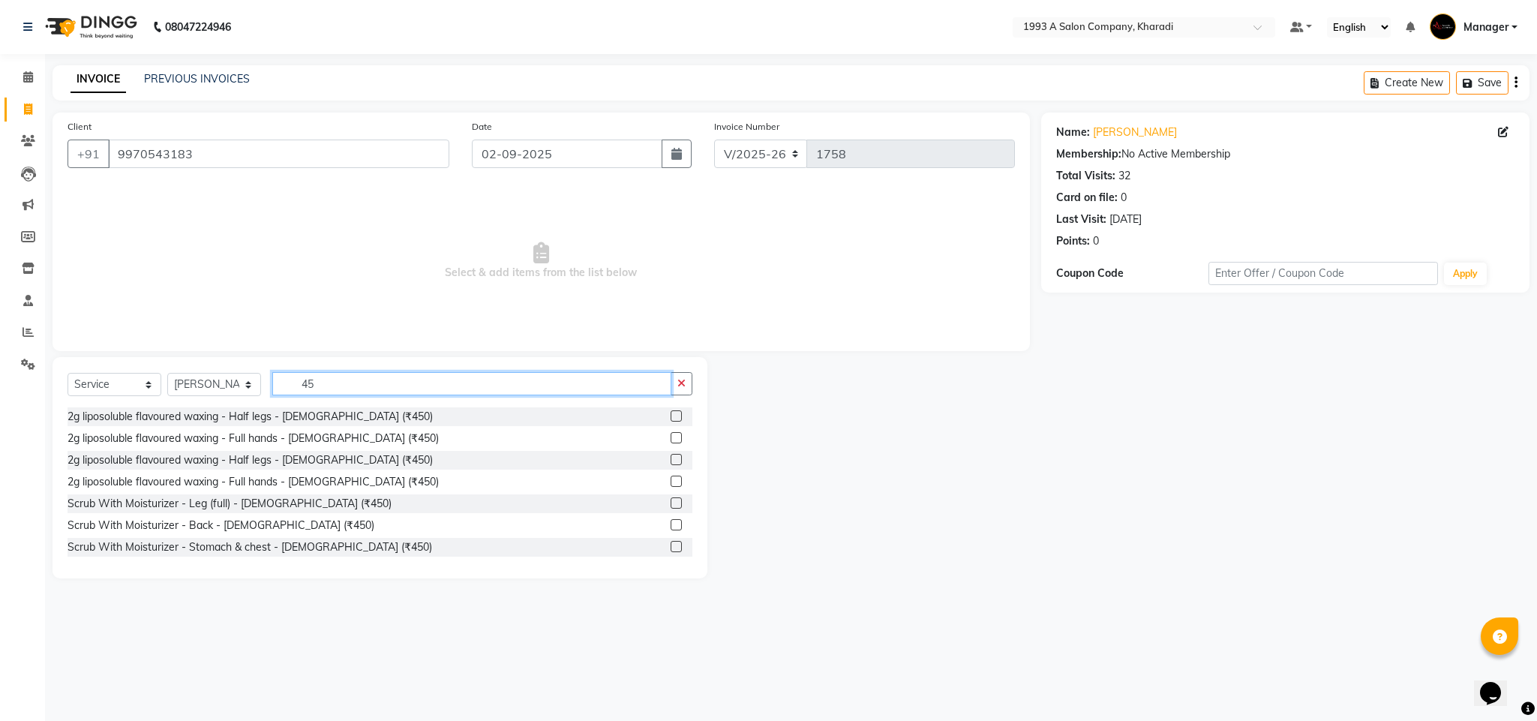
type input "4"
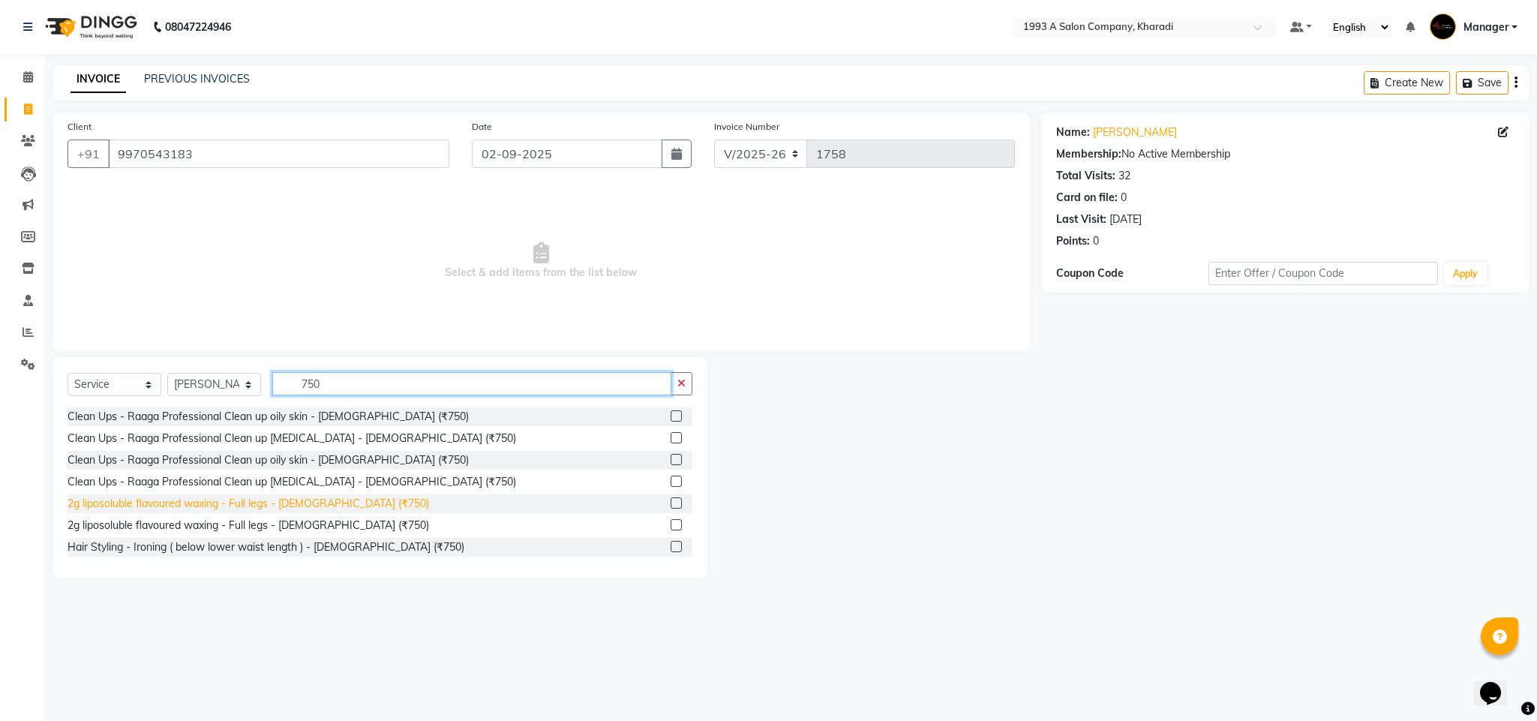
type input "750"
click at [316, 505] on div "2g liposoluble flavoured waxing - Full legs - [DEMOGRAPHIC_DATA] (₹750)" at bounding box center [249, 504] width 362 height 16
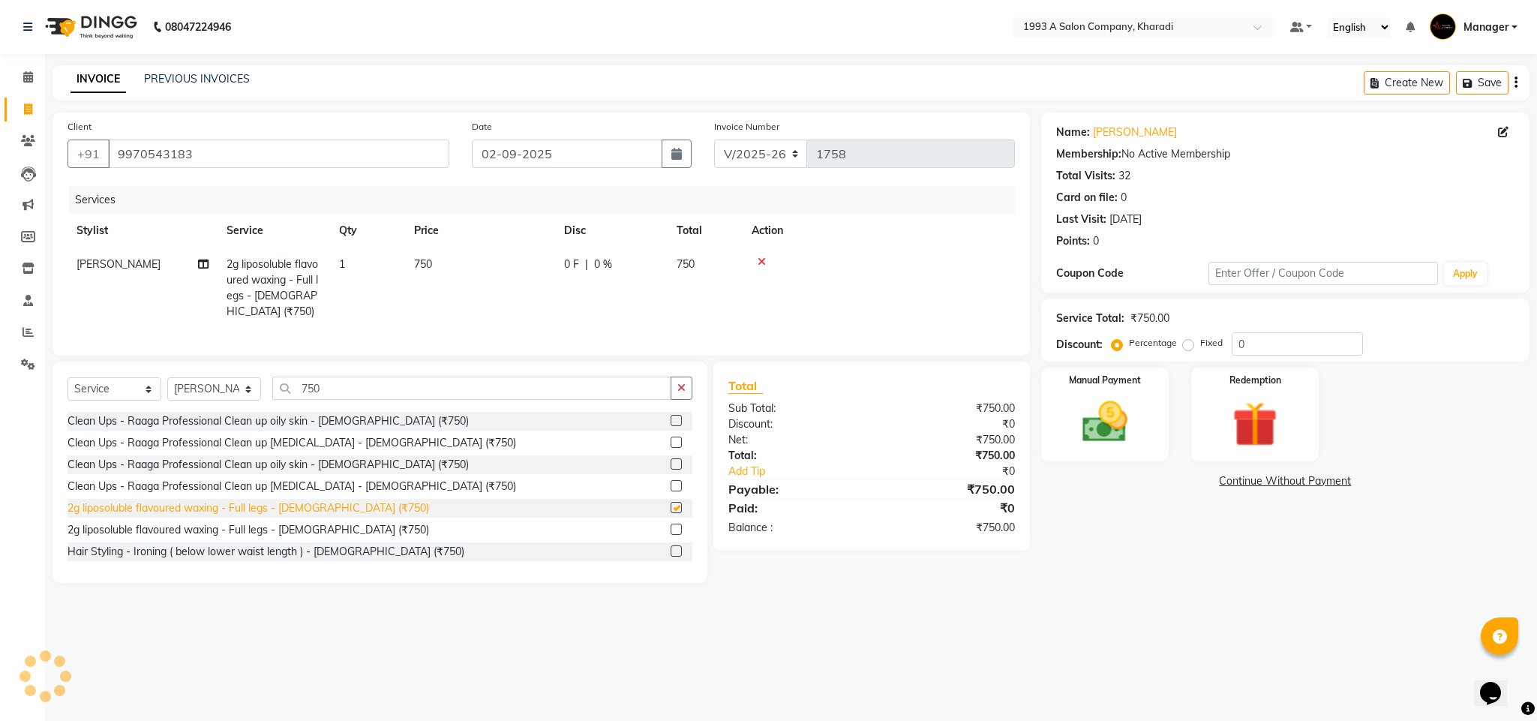
checkbox input "false"
click at [115, 269] on span "[PERSON_NAME]" at bounding box center [119, 264] width 84 height 14
select select "13350"
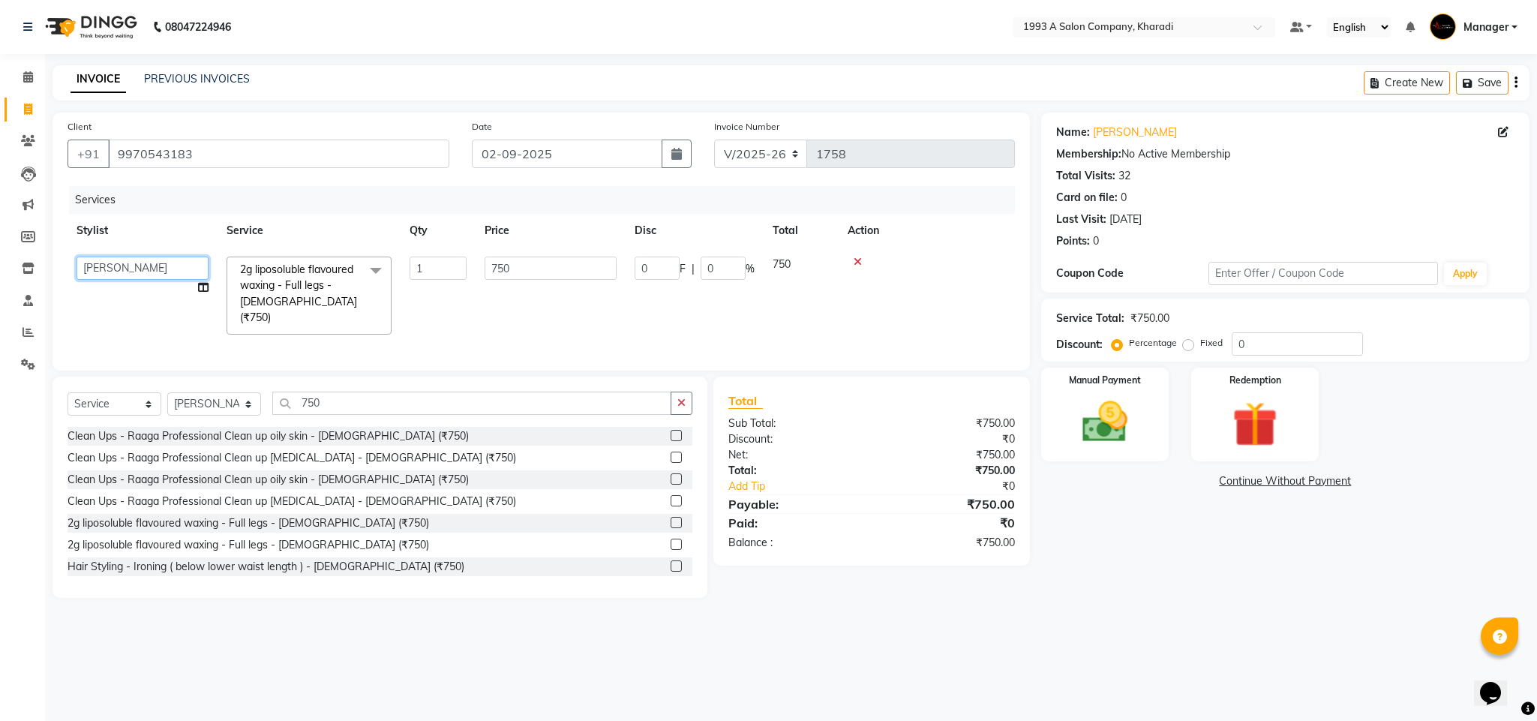
click at [115, 269] on select "[PERSON_NAME] [PERSON_NAME] Manager [PERSON_NAME] [PERSON_NAME] [PERSON_NAME] […" at bounding box center [143, 268] width 132 height 23
click at [1103, 426] on img at bounding box center [1105, 422] width 77 height 54
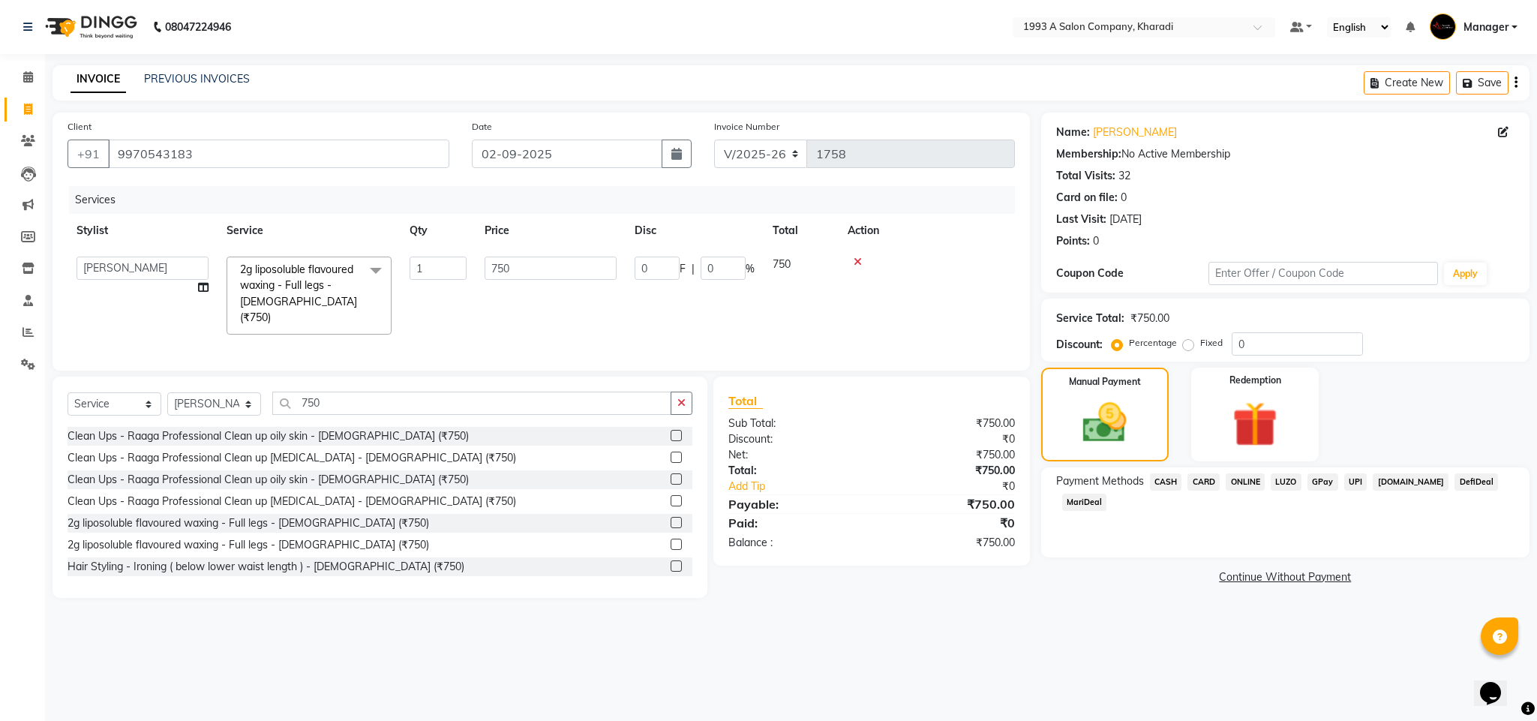
click at [1107, 494] on span "MariDeal" at bounding box center [1084, 502] width 45 height 17
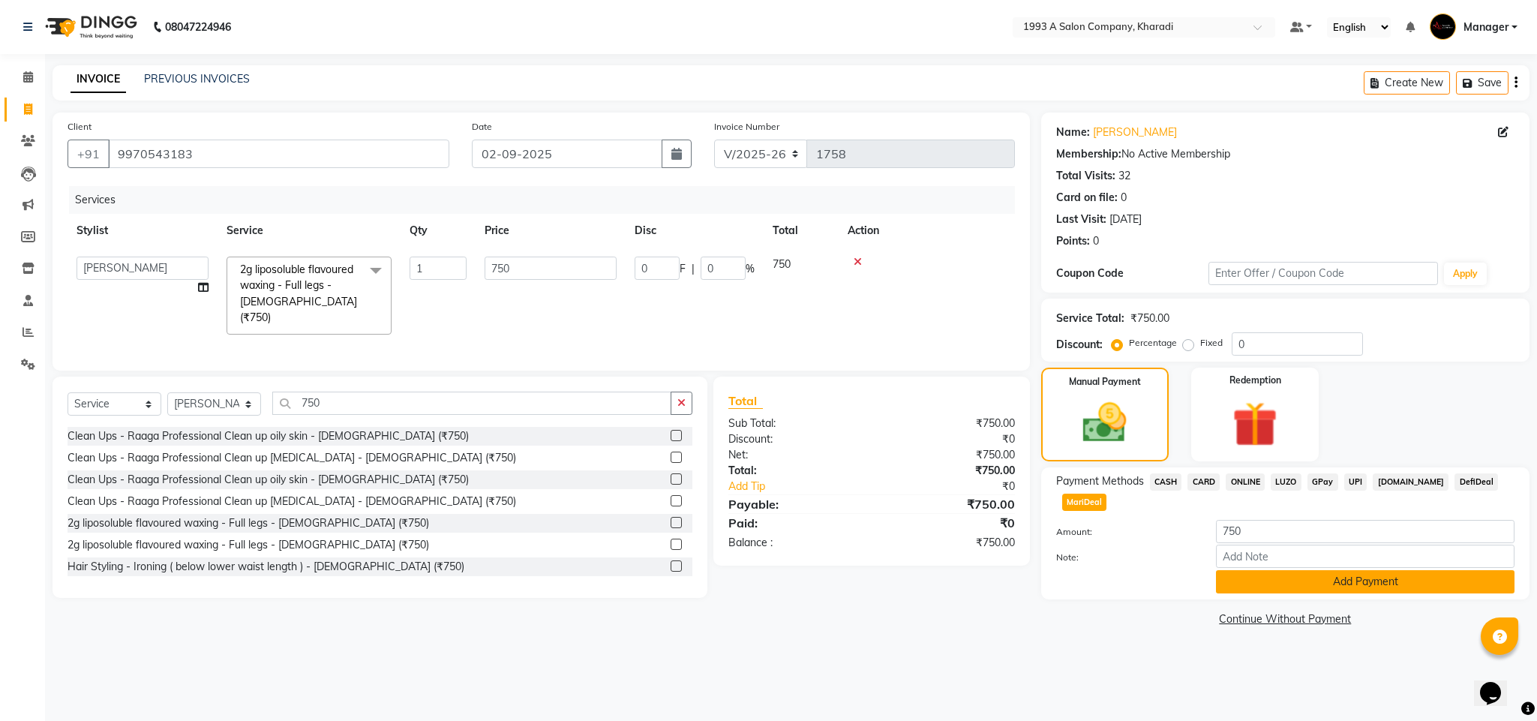
click at [1365, 572] on button "Add Payment" at bounding box center [1365, 581] width 299 height 23
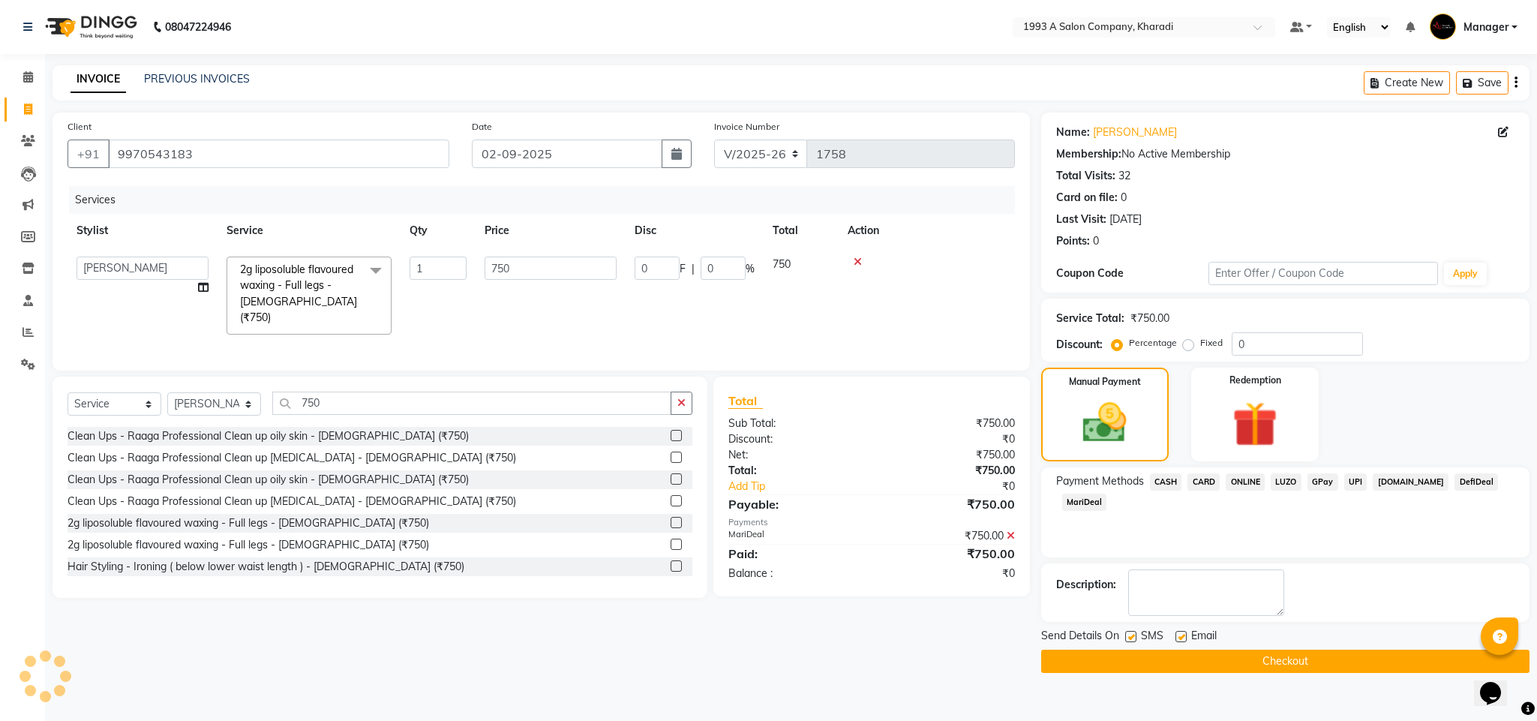
click at [1365, 640] on button "Checkout" at bounding box center [1285, 661] width 488 height 23
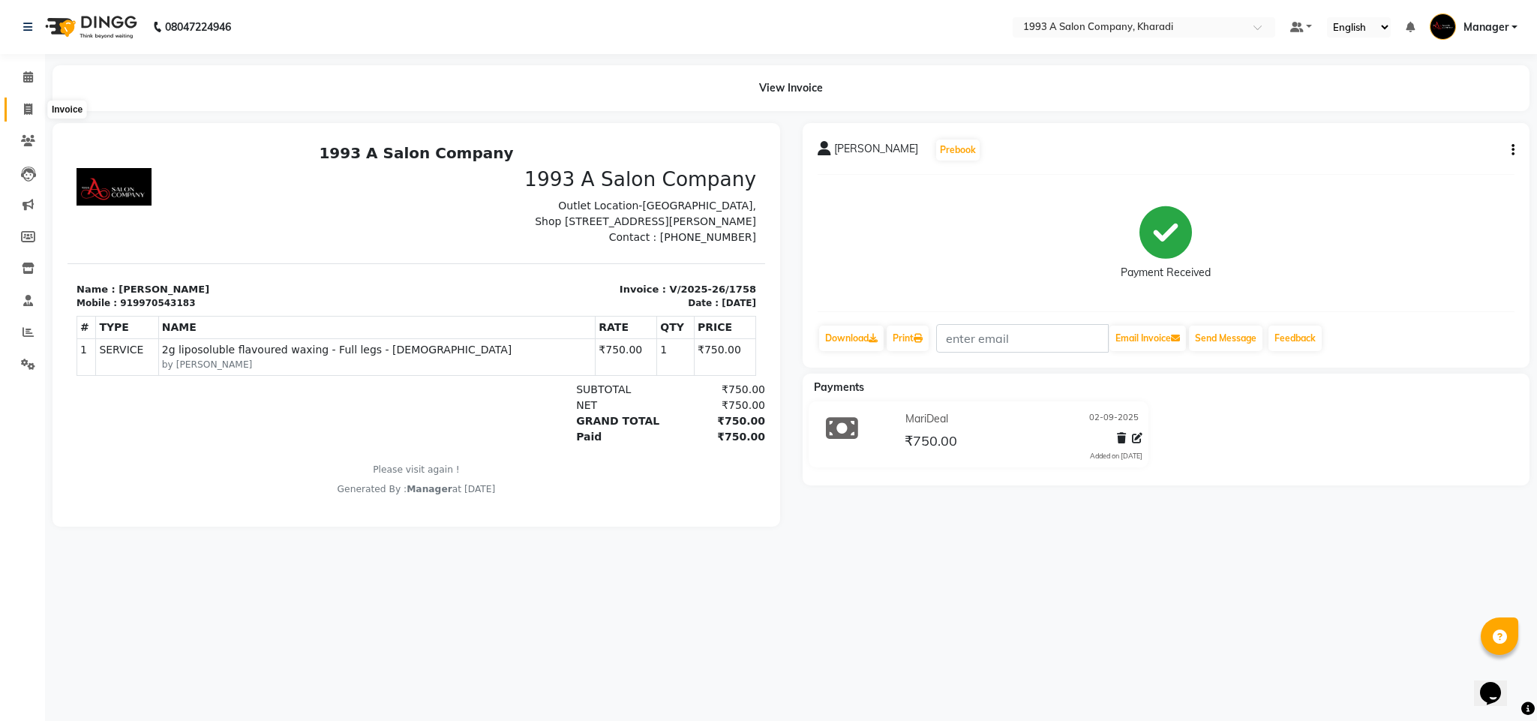
click at [35, 104] on span at bounding box center [28, 109] width 26 height 17
select select "service"
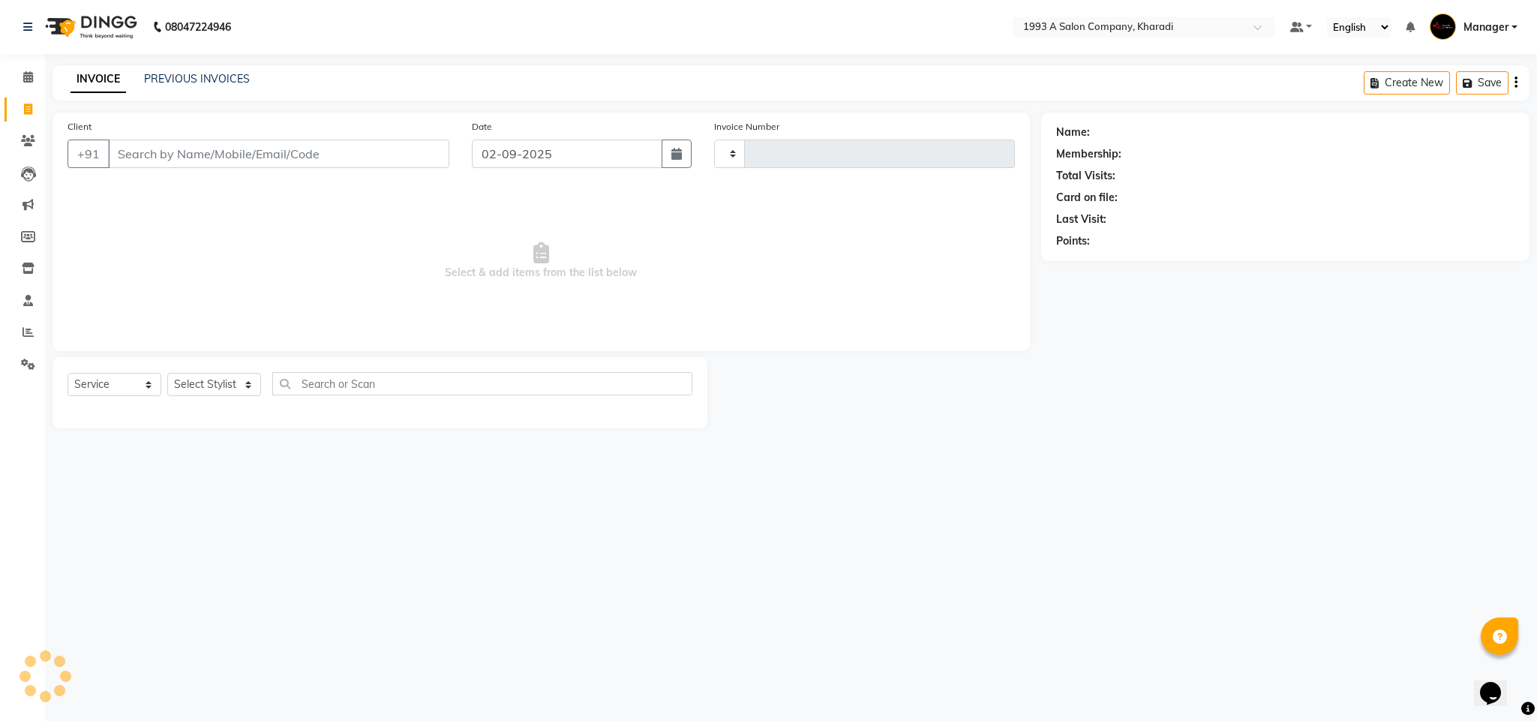
type input "1759"
select select "651"
click at [155, 155] on input "Client" at bounding box center [278, 154] width 341 height 29
select select "13350"
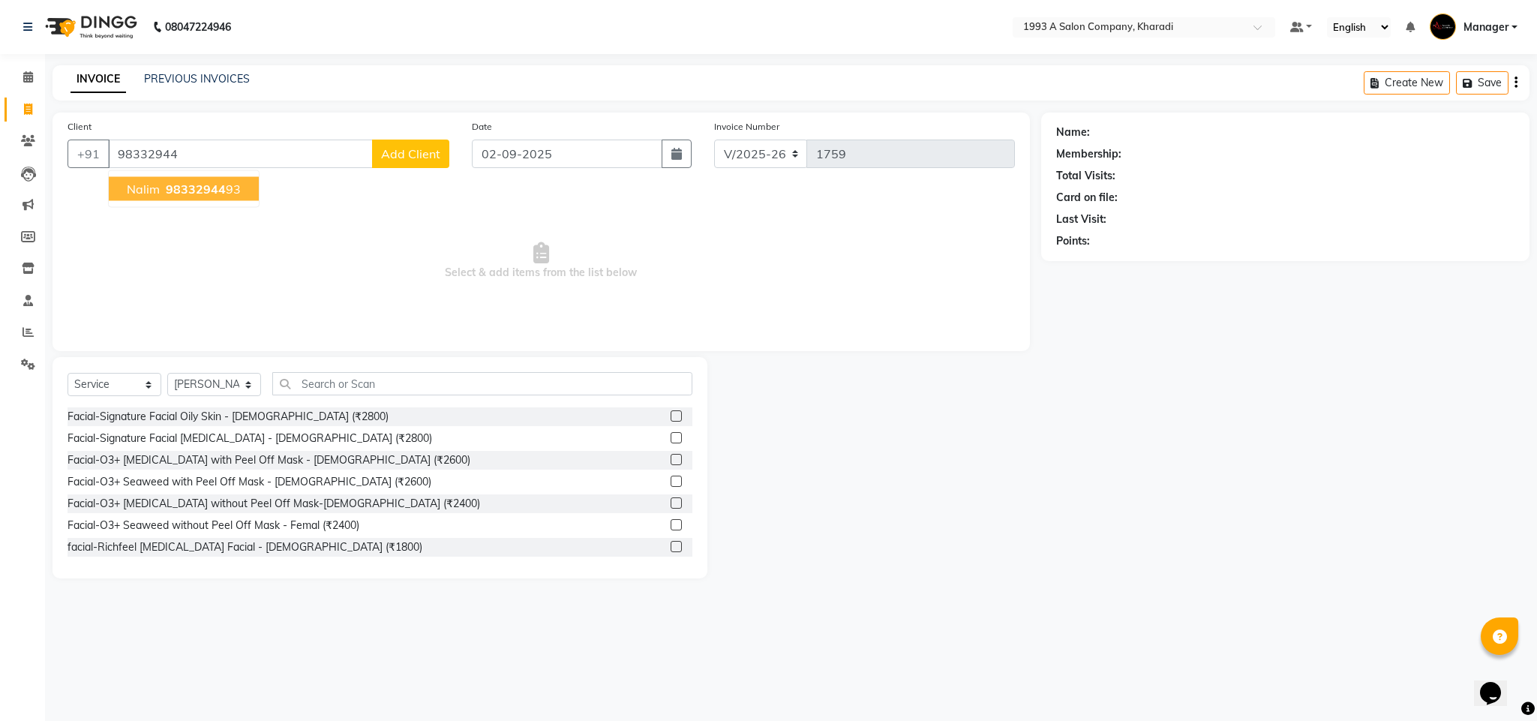
click at [192, 198] on button "nalim 98332944 93" at bounding box center [184, 189] width 150 height 24
type input "9833294493"
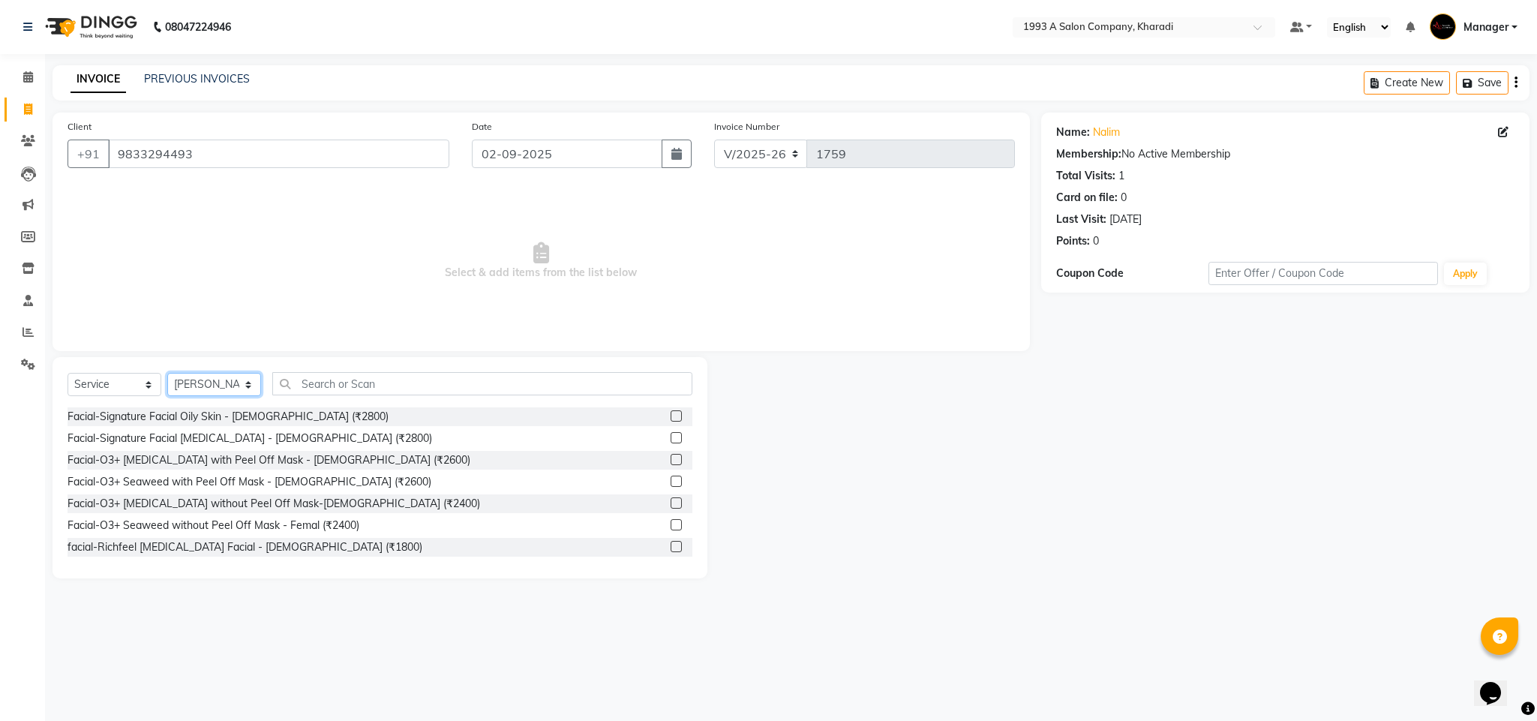
click at [227, 387] on select "Select Stylist [PERSON_NAME] [PERSON_NAME] Manager [PERSON_NAME] Neha Tigote [P…" at bounding box center [214, 384] width 94 height 23
select select "68583"
click at [167, 374] on select "Select Stylist [PERSON_NAME] [PERSON_NAME] Manager [PERSON_NAME] Neha Tigote [P…" at bounding box center [214, 384] width 94 height 23
click at [398, 388] on input "text" at bounding box center [482, 383] width 420 height 23
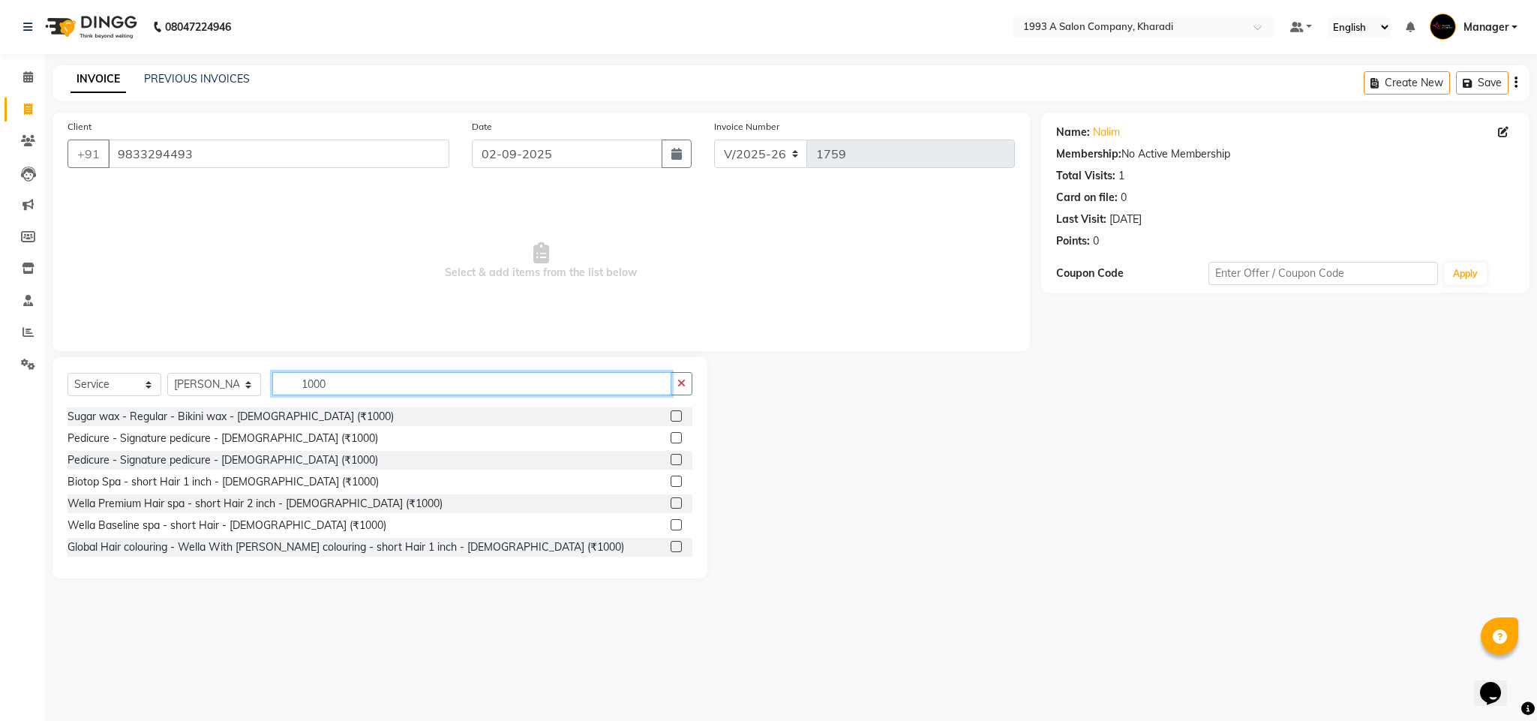
scroll to position [232, 0]
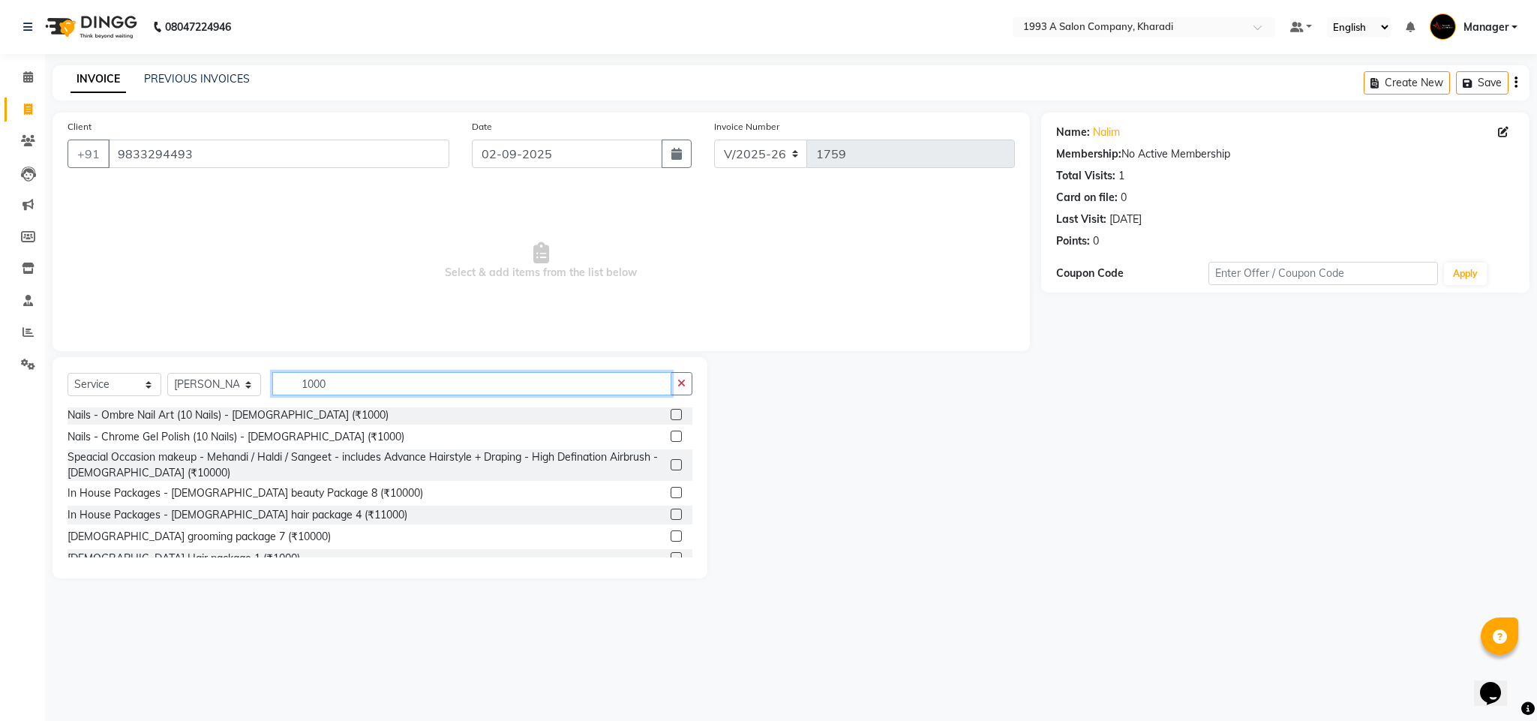
type input "1000"
click at [671, 552] on label at bounding box center [676, 557] width 11 height 11
click at [671, 554] on input "checkbox" at bounding box center [676, 559] width 10 height 10
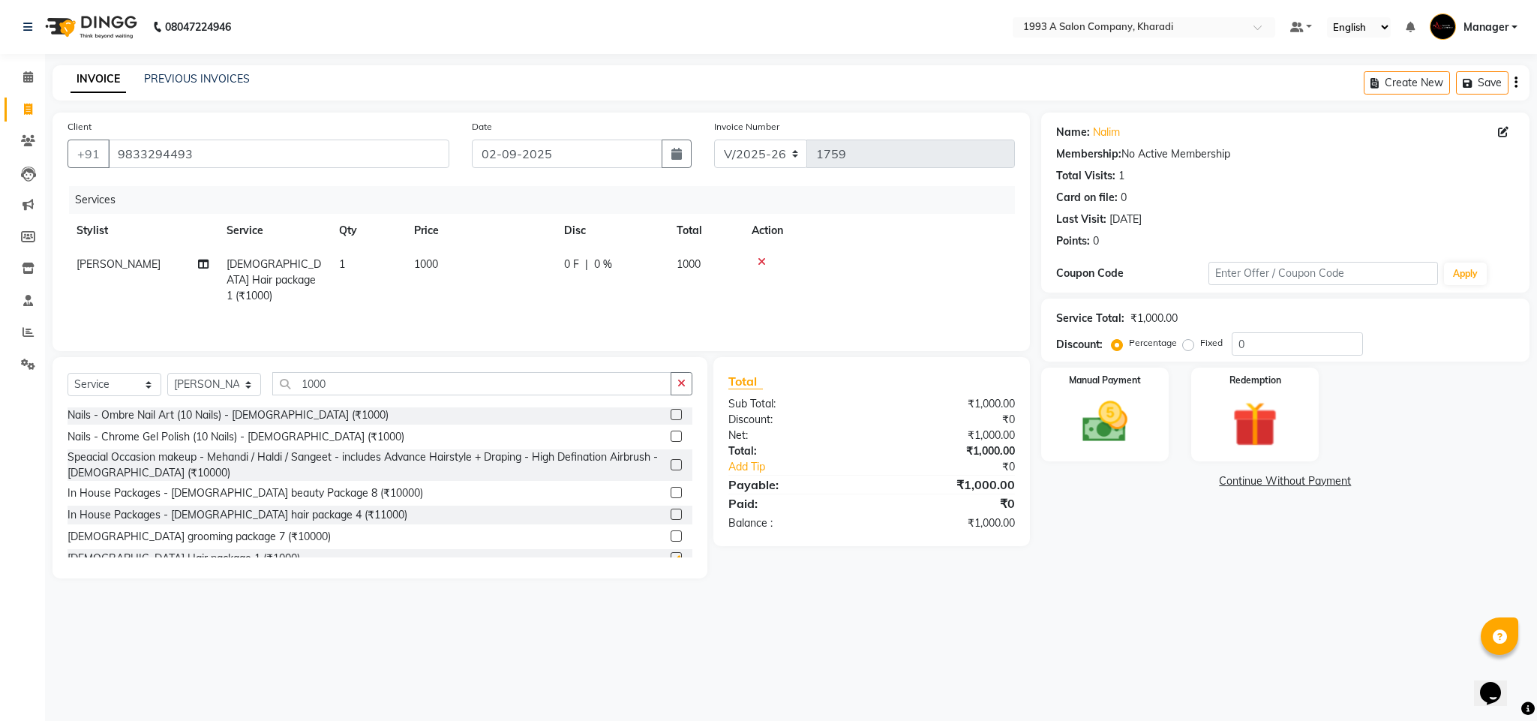
checkbox input "false"
click at [1150, 401] on div "Manual Payment" at bounding box center [1104, 415] width 133 height 98
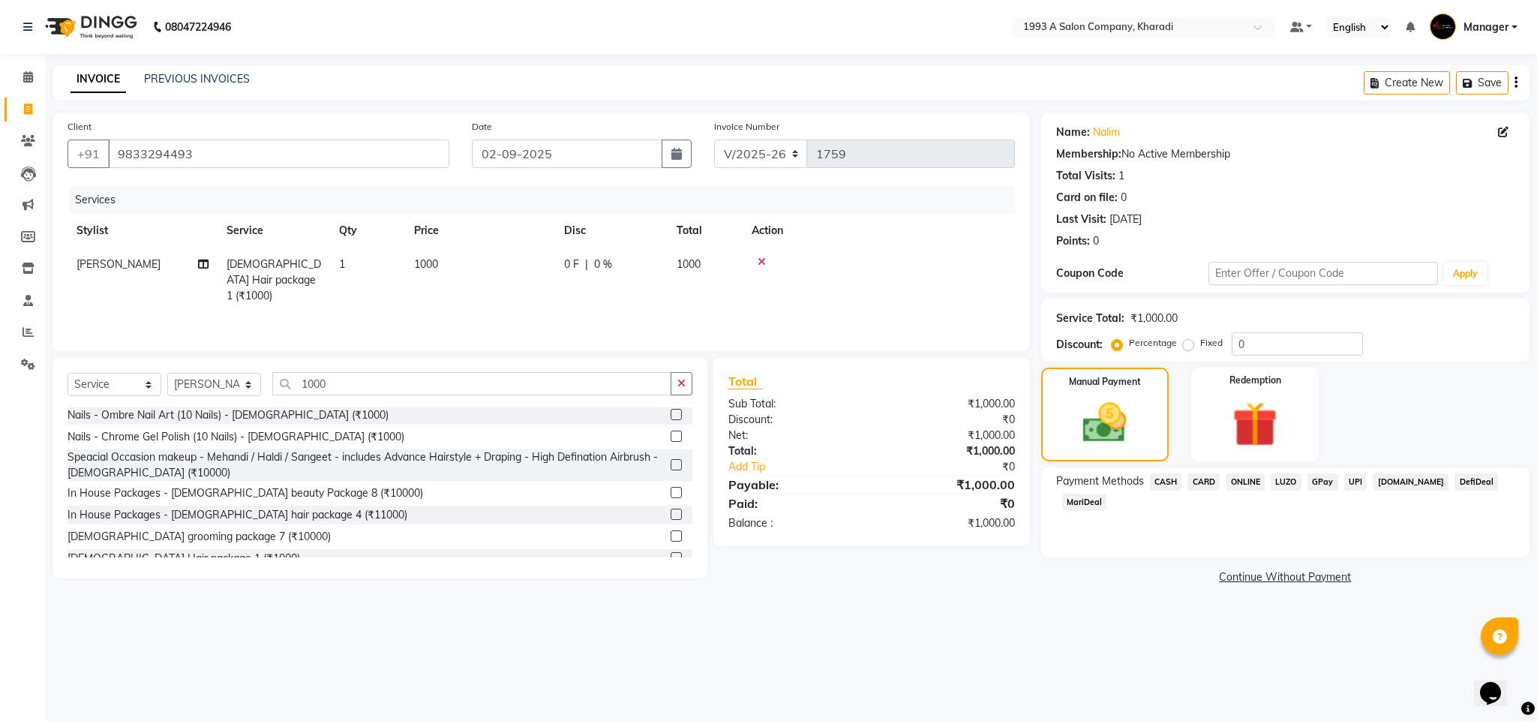
click at [1107, 494] on span "MariDeal" at bounding box center [1084, 502] width 45 height 17
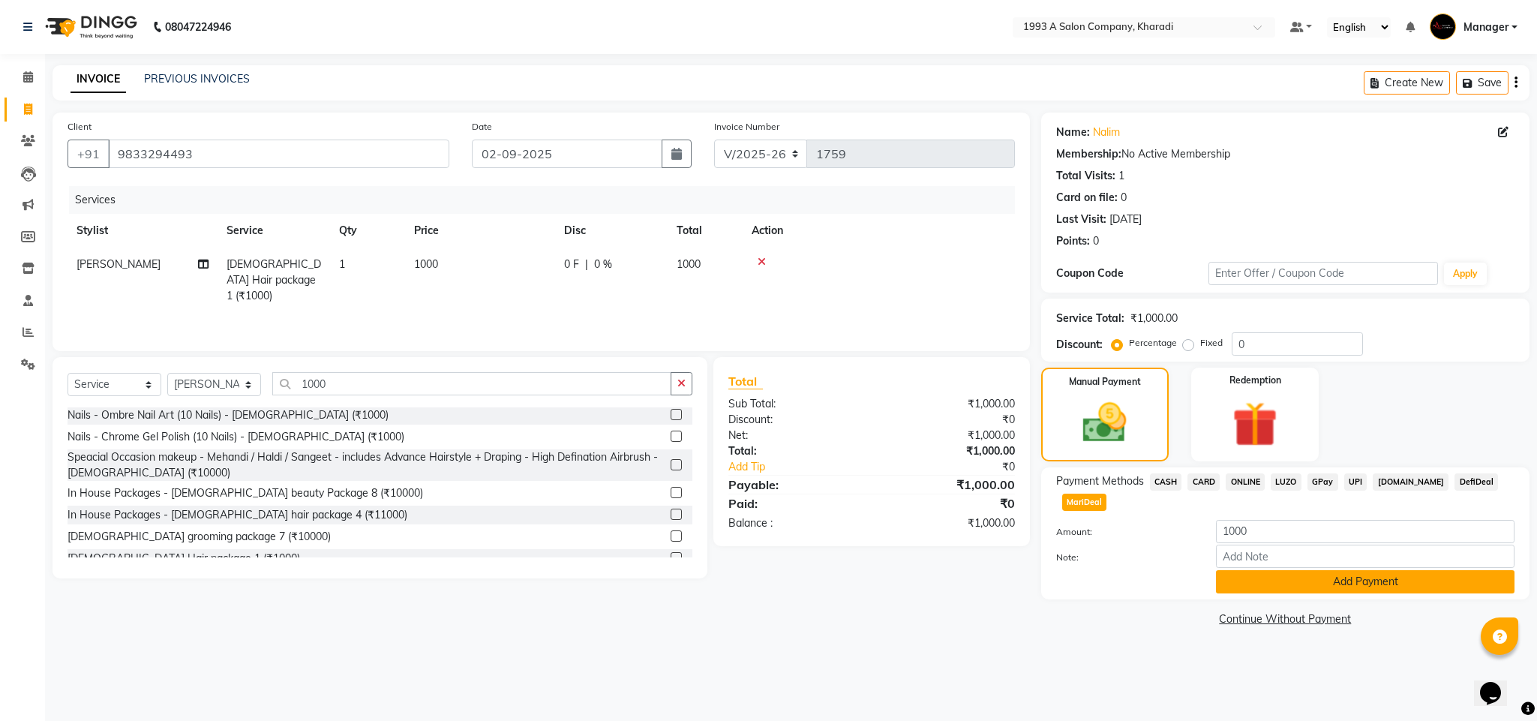
click at [1365, 570] on button "Add Payment" at bounding box center [1365, 581] width 299 height 23
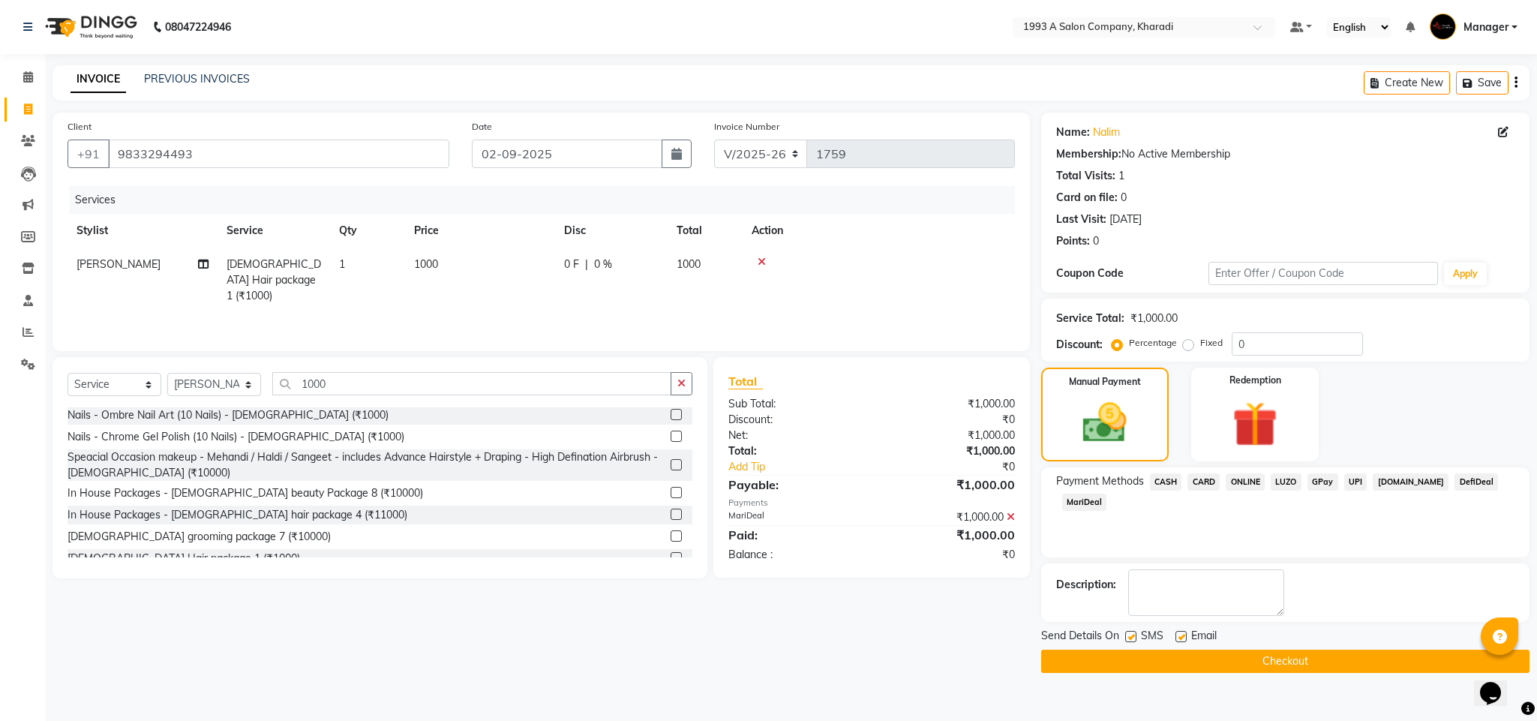
click at [1365, 640] on button "Checkout" at bounding box center [1285, 661] width 488 height 23
